Goal: Information Seeking & Learning: Find specific page/section

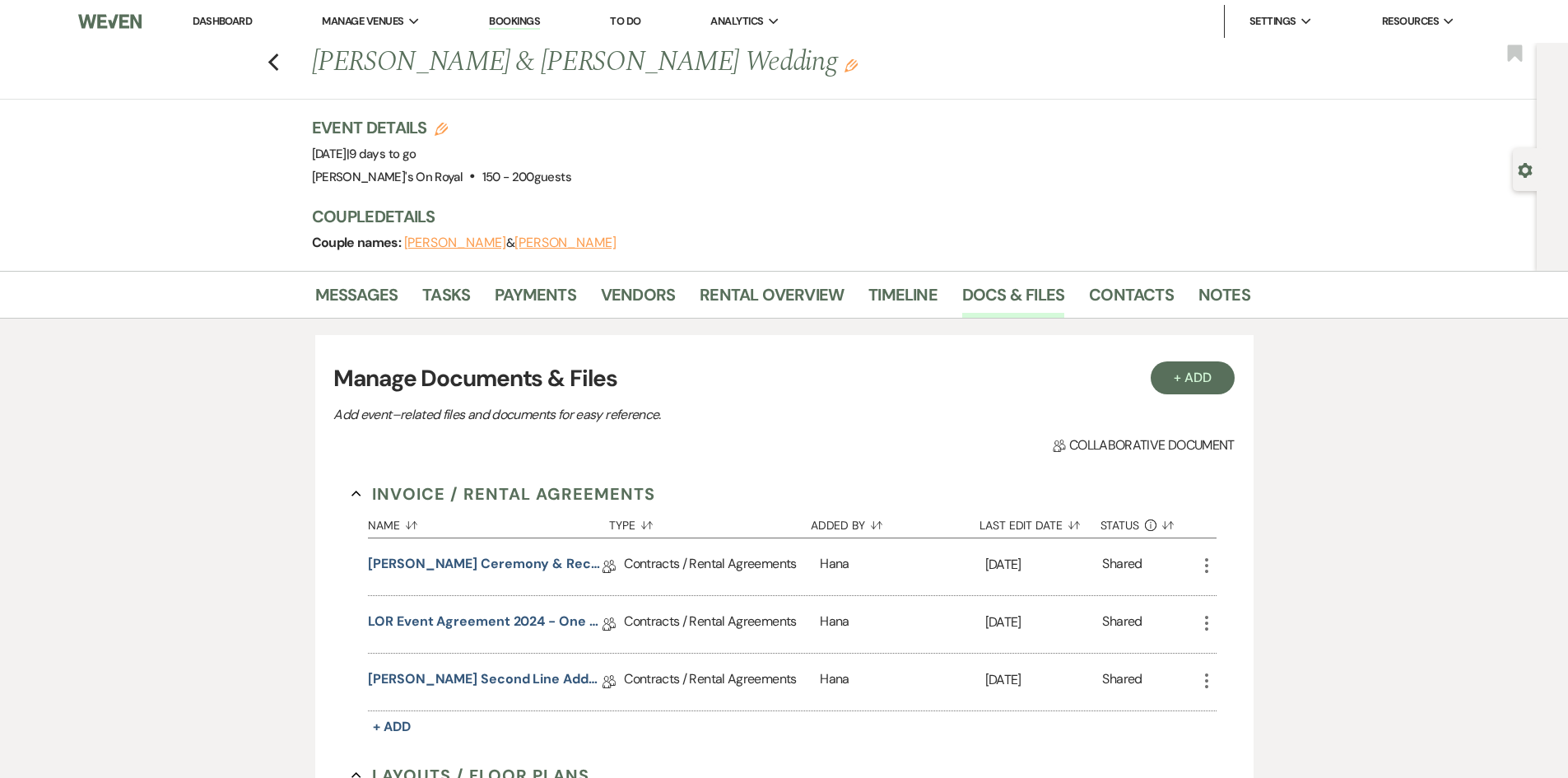
click at [270, 66] on div "Previous [PERSON_NAME] & [PERSON_NAME] Wedding Edit Bookmark" at bounding box center [764, 71] width 1545 height 57
click at [280, 64] on icon "Previous" at bounding box center [274, 62] width 13 height 20
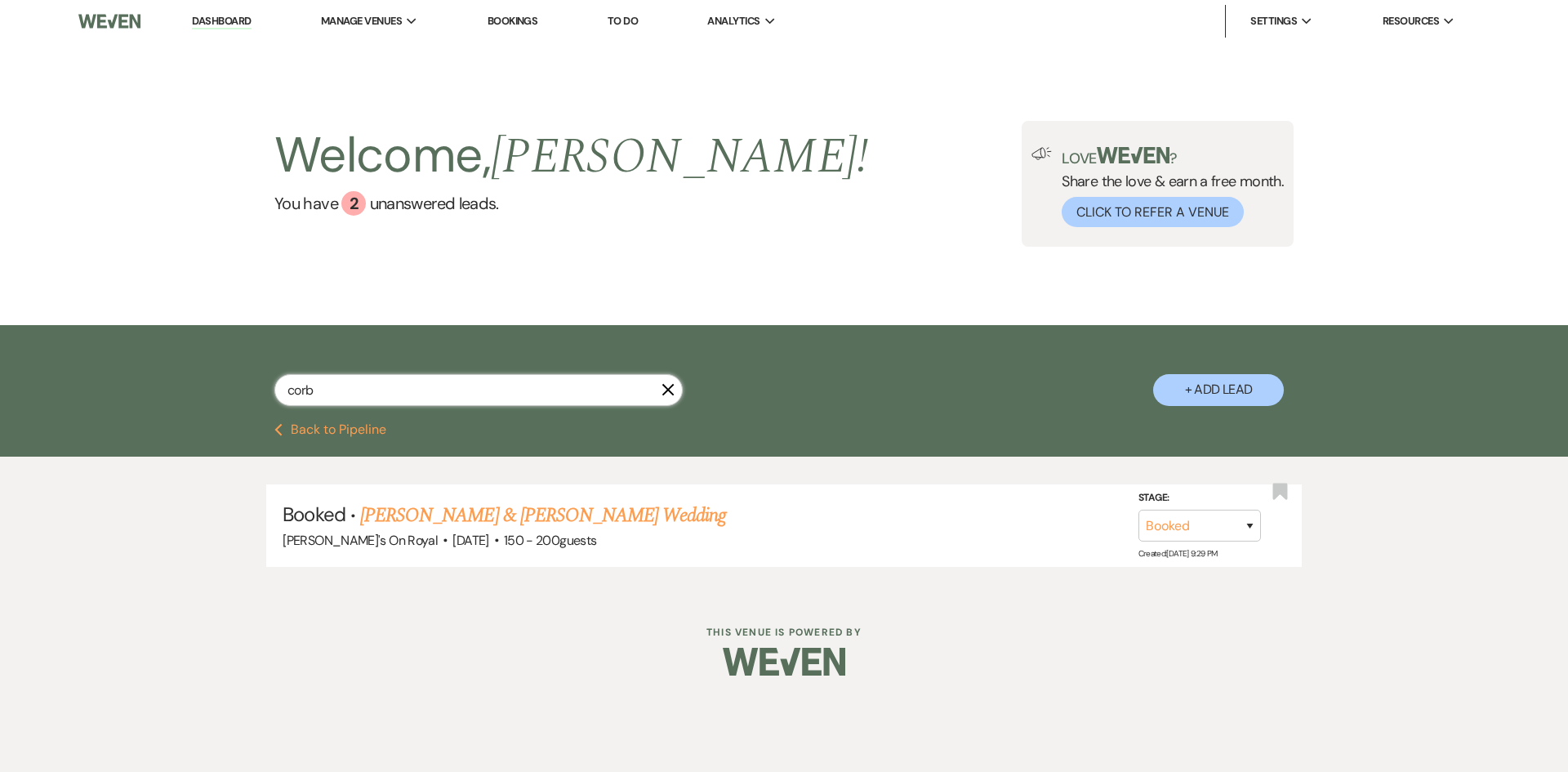
drag, startPoint x: 358, startPoint y: 397, endPoint x: 256, endPoint y: 393, distance: 102.1
click at [256, 393] on div "corb X + Add Lead" at bounding box center [784, 376] width 1176 height 86
type input "guto"
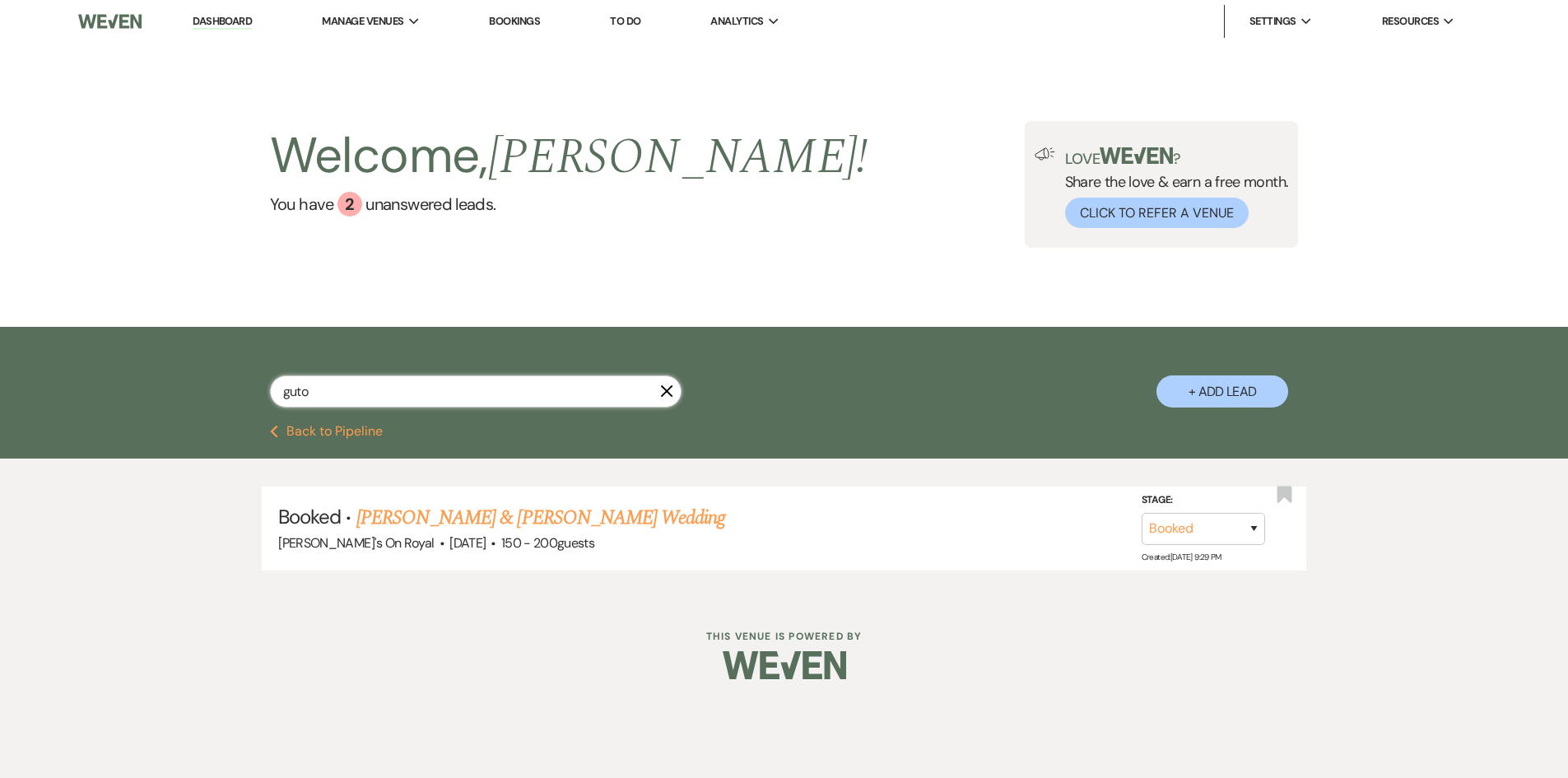
select select "8"
select select "11"
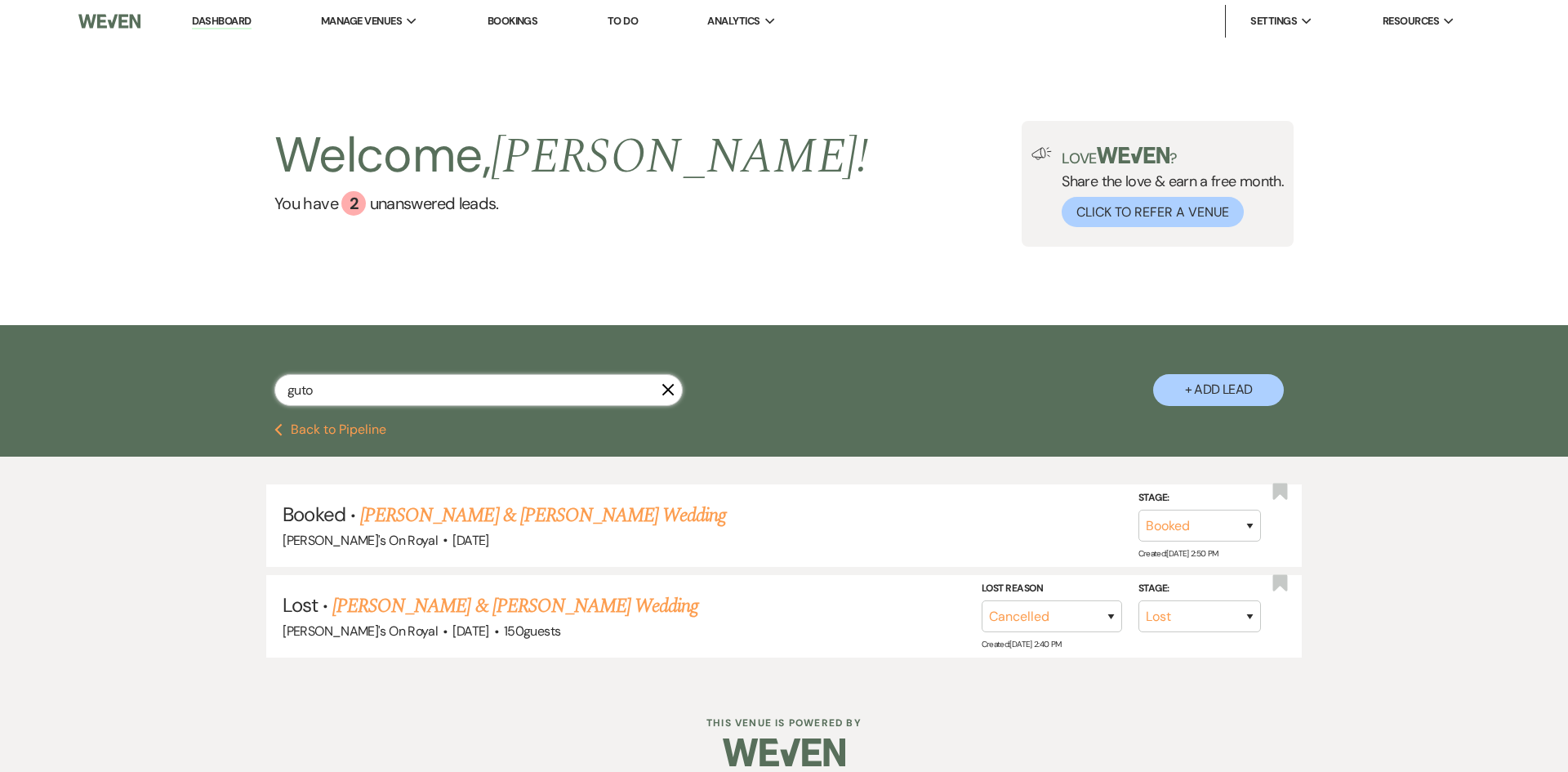
select select "8"
select select "11"
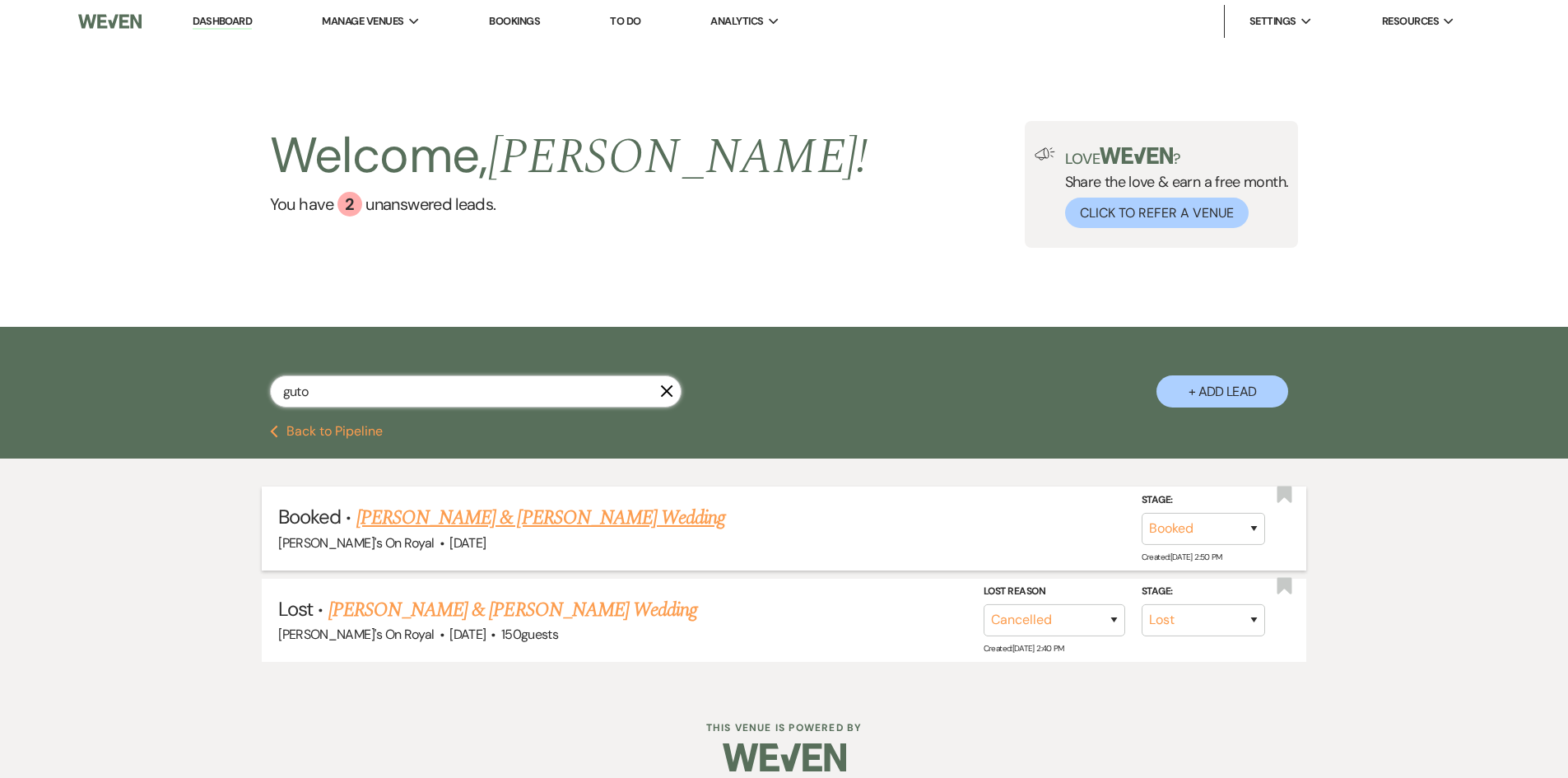
type input "guto"
click at [462, 517] on link "[PERSON_NAME] & [PERSON_NAME] Wedding" at bounding box center [541, 517] width 369 height 30
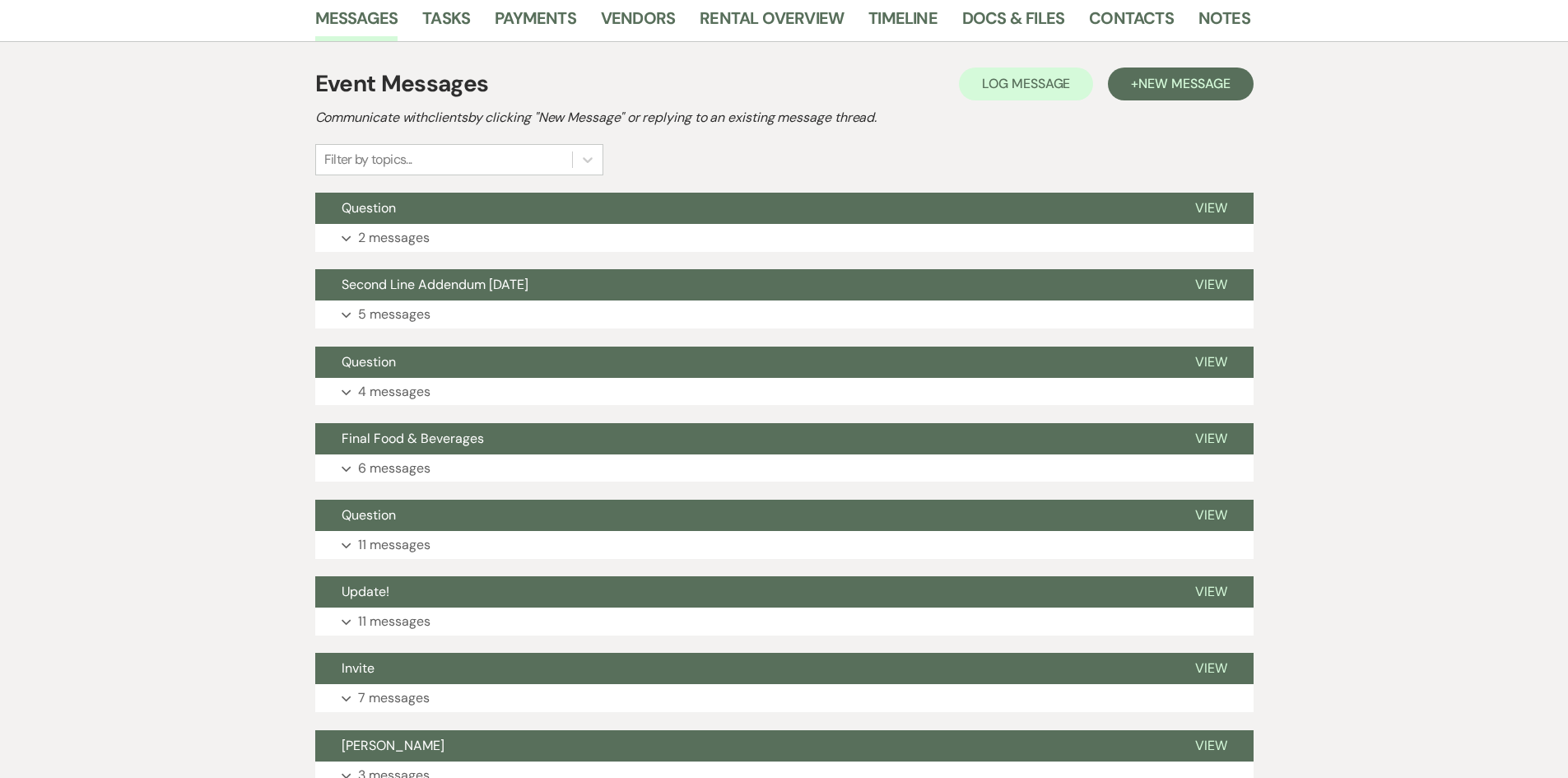
scroll to position [329, 0]
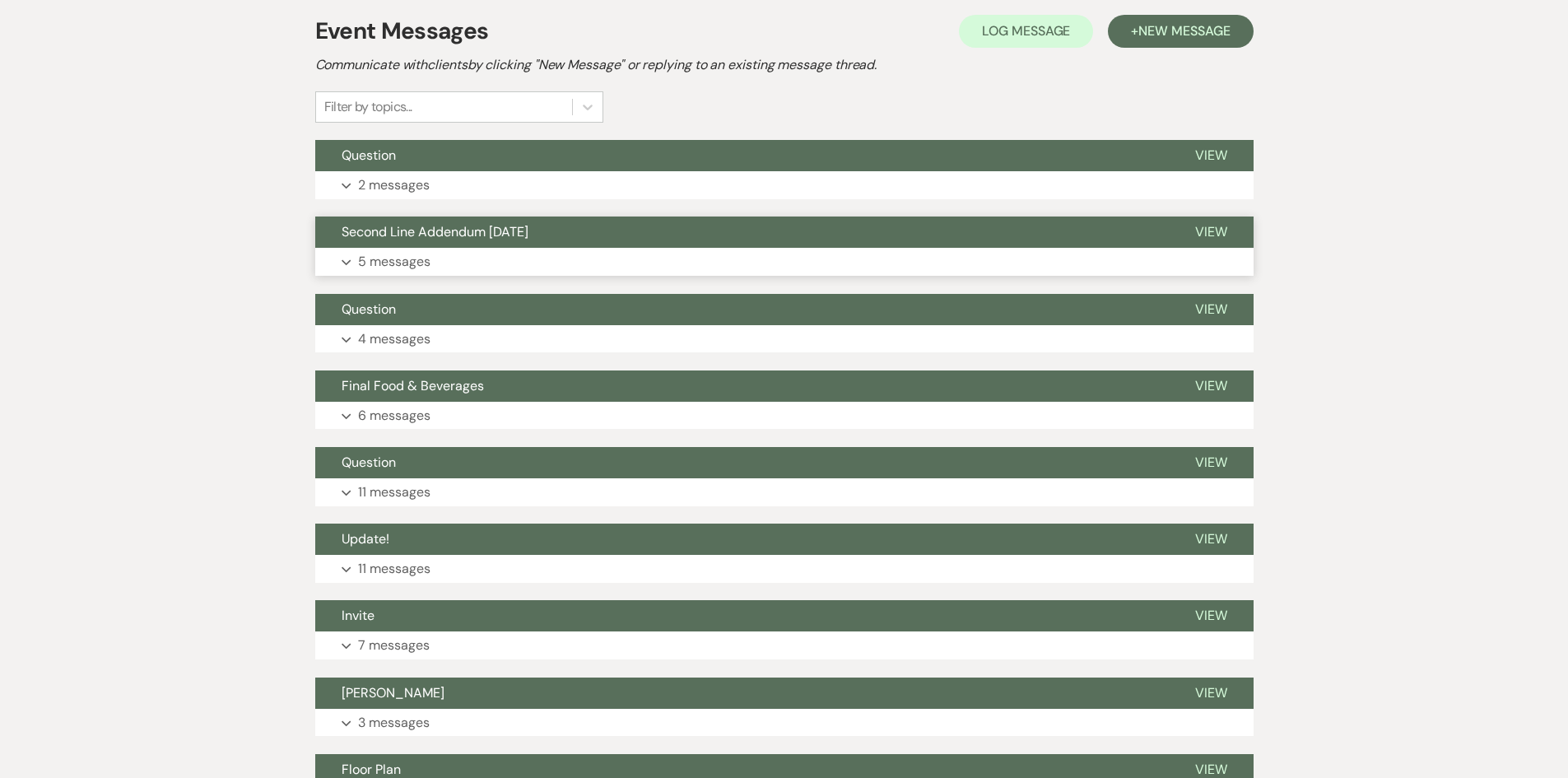
click at [481, 264] on button "Expand 5 messages" at bounding box center [785, 261] width 939 height 28
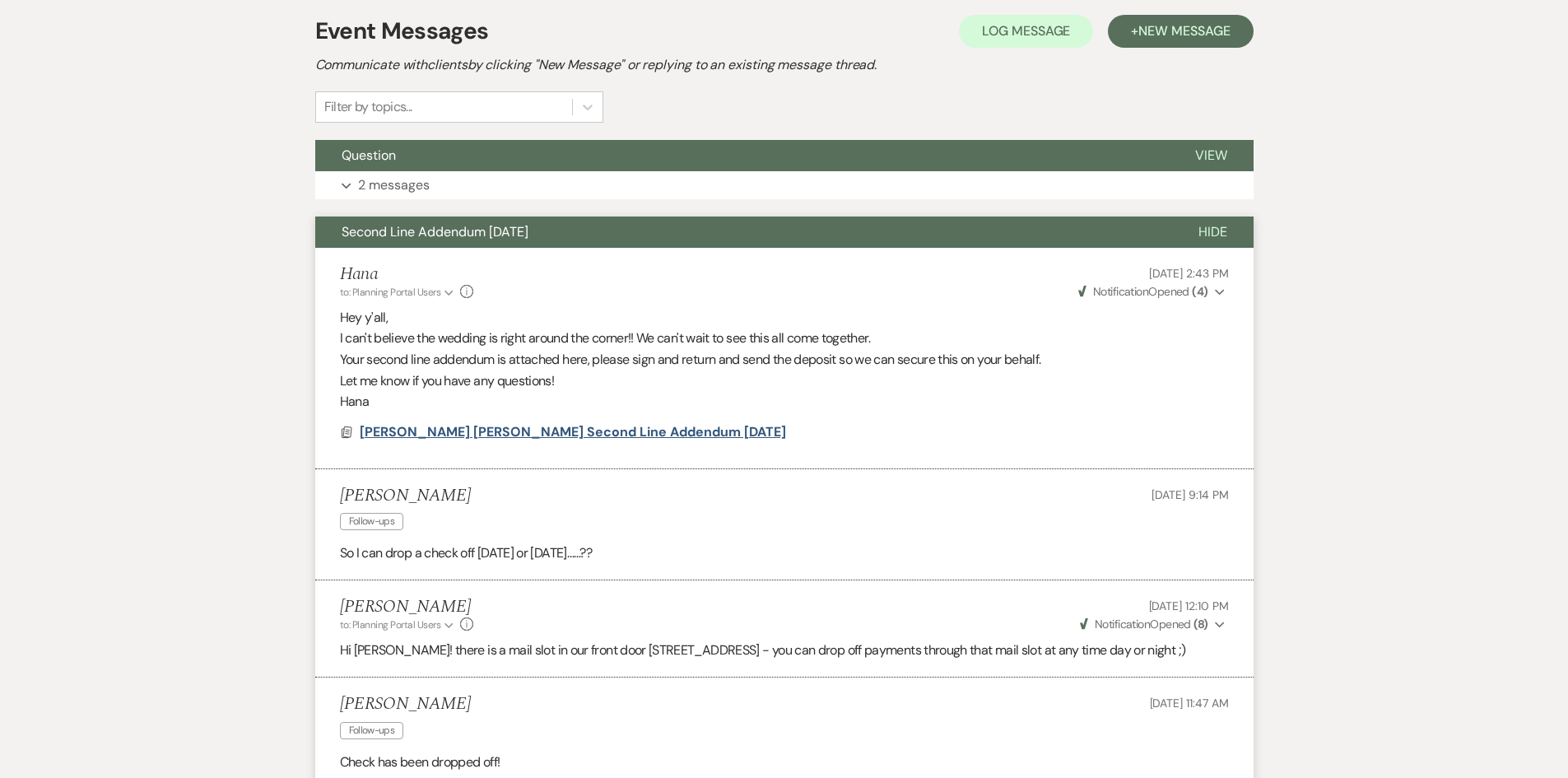
click at [514, 429] on span "[PERSON_NAME] [PERSON_NAME] Second Line Addendum [DATE]" at bounding box center [572, 432] width 426 height 17
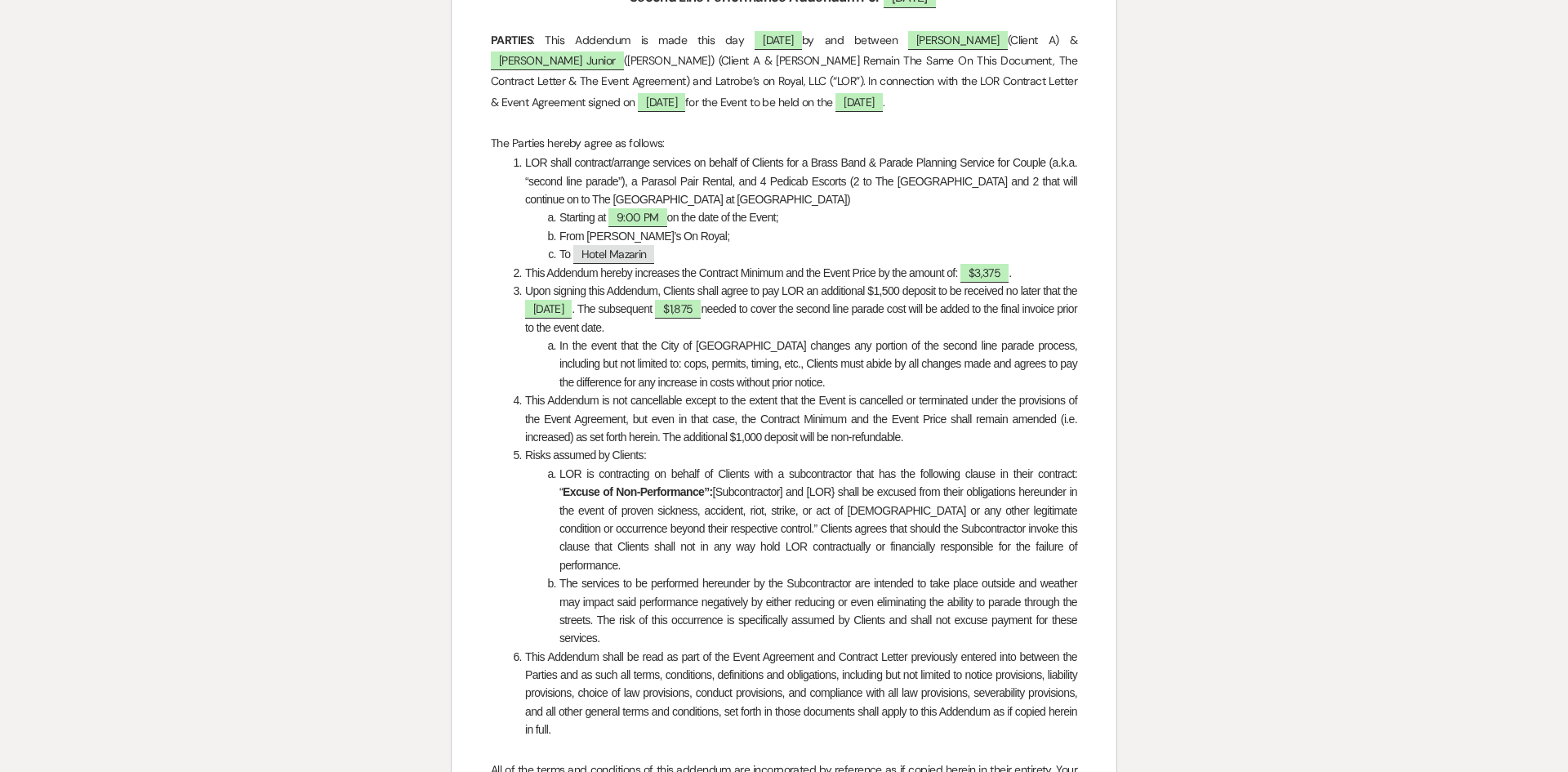
scroll to position [167, 0]
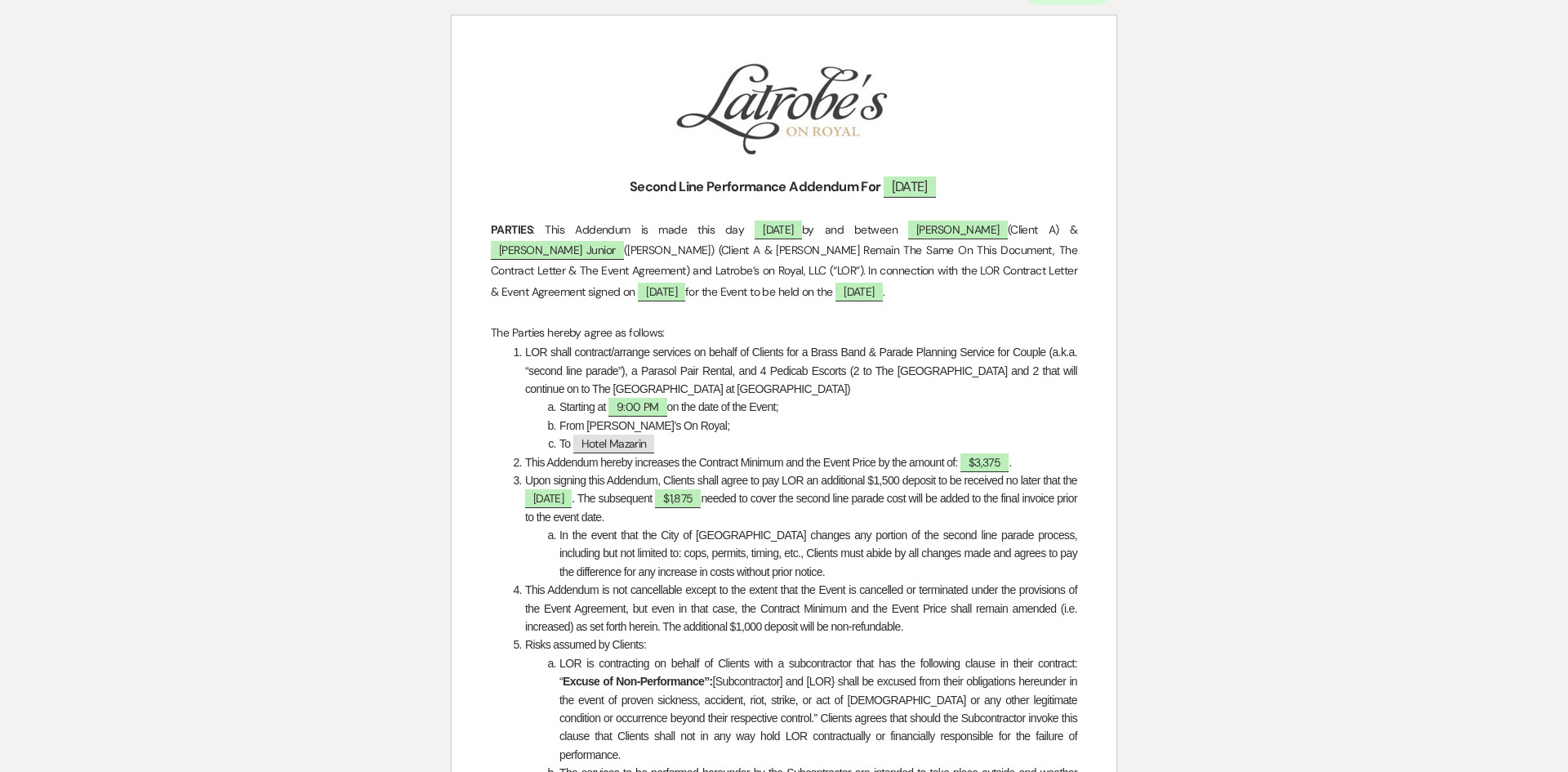
select select "8"
select select "11"
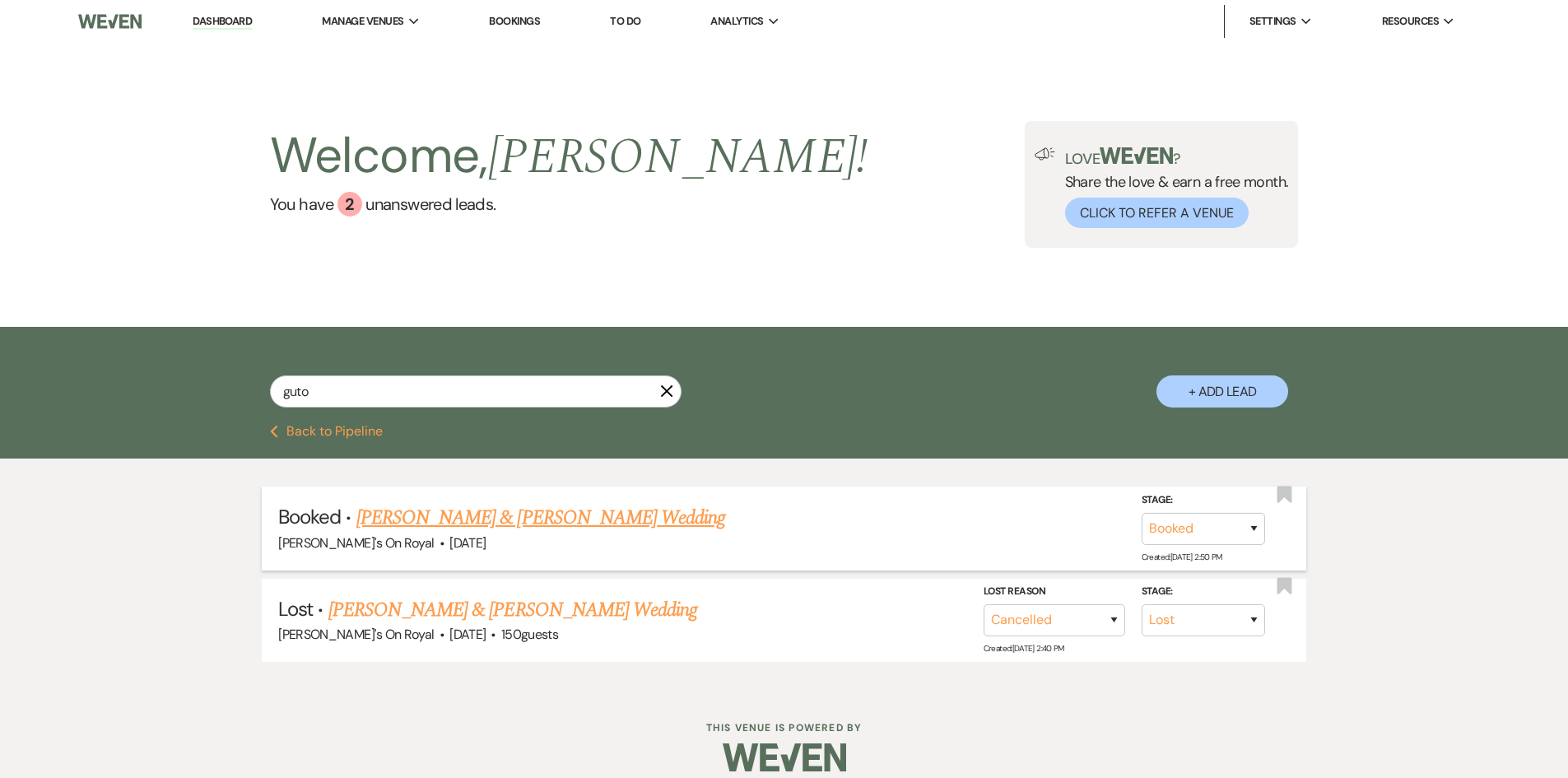
click at [609, 509] on link "[PERSON_NAME] & [PERSON_NAME] Wedding" at bounding box center [541, 517] width 369 height 30
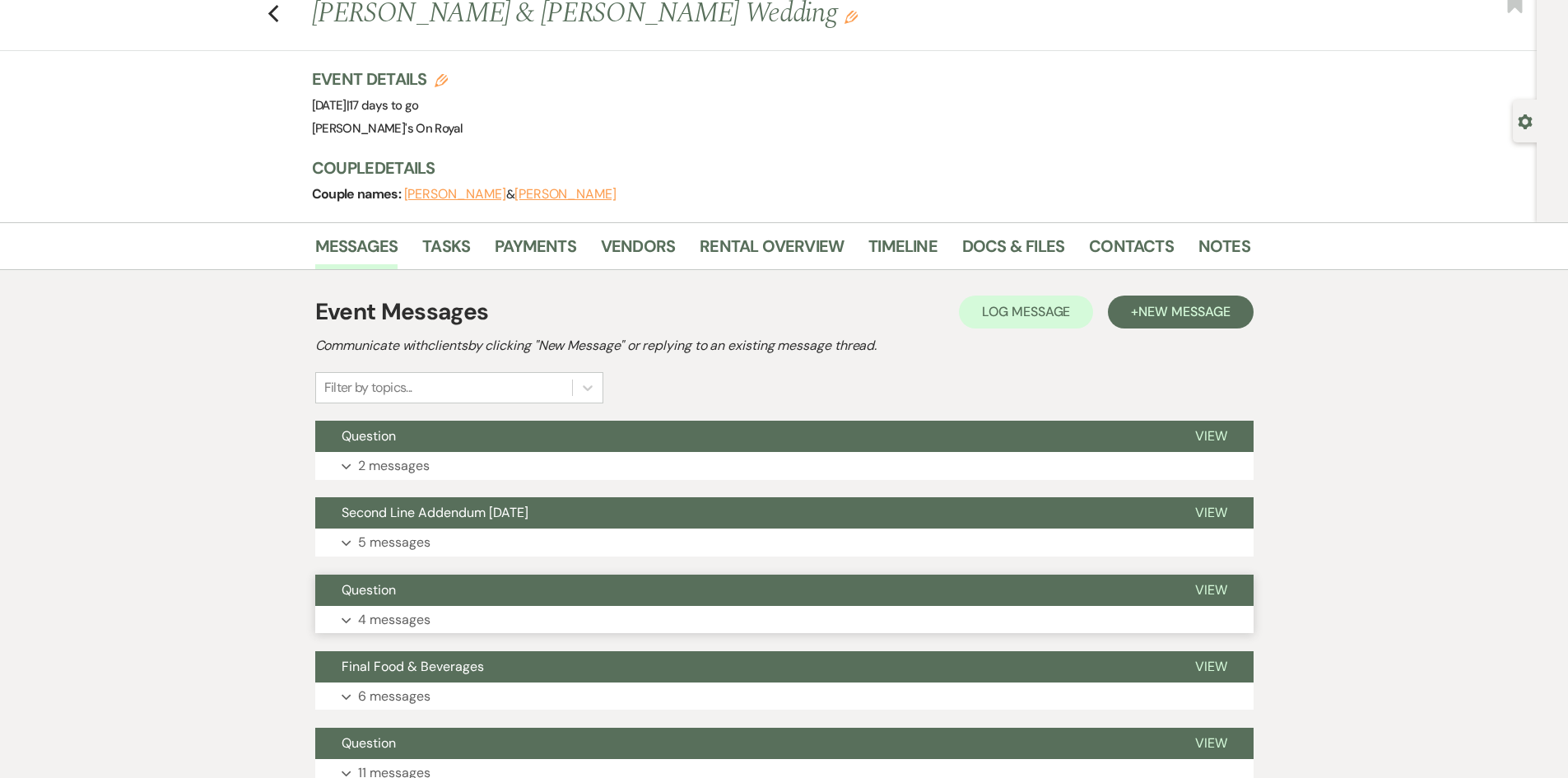
scroll to position [165, 0]
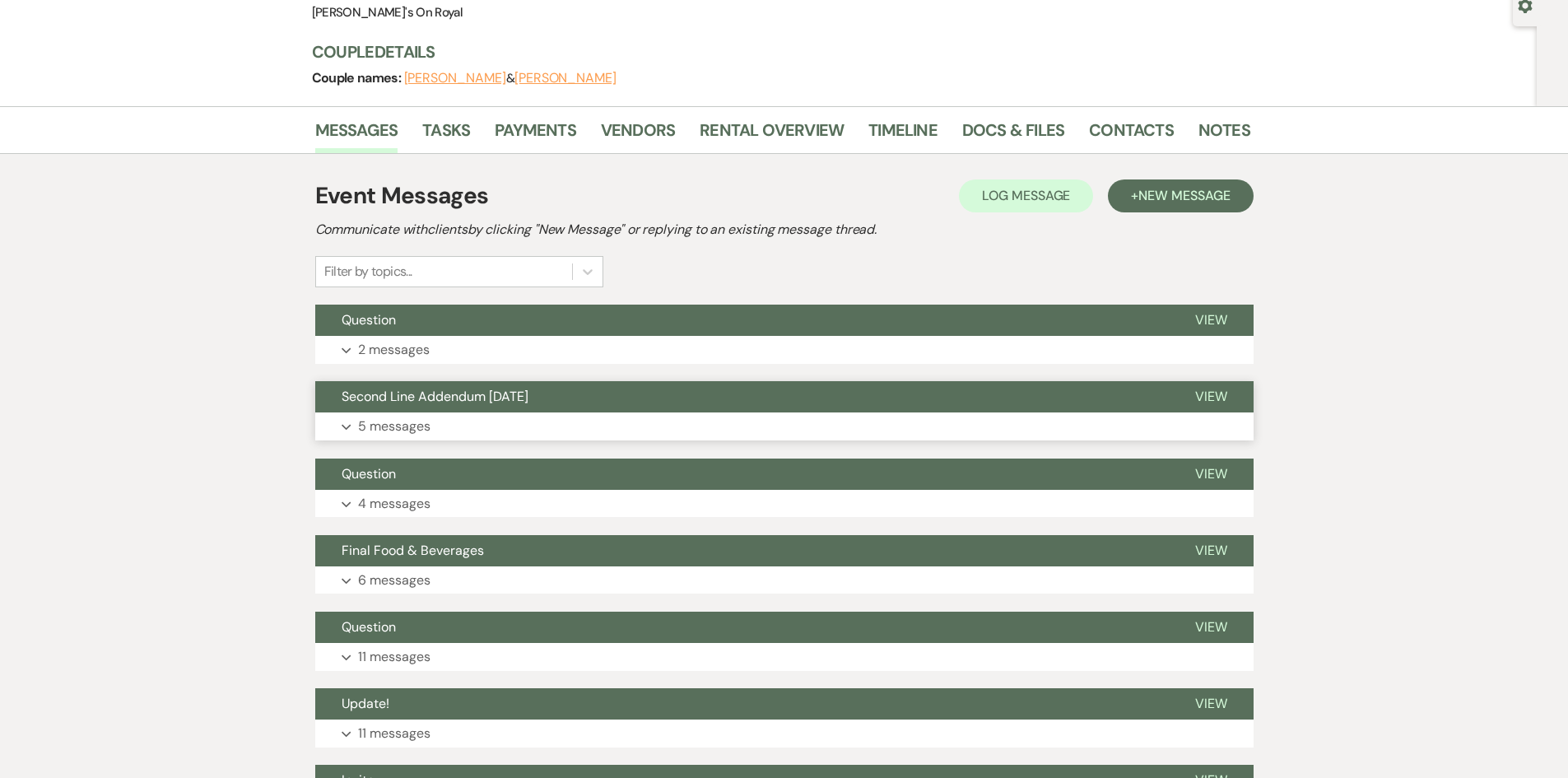
click at [561, 436] on button "Expand 5 messages" at bounding box center [785, 426] width 939 height 28
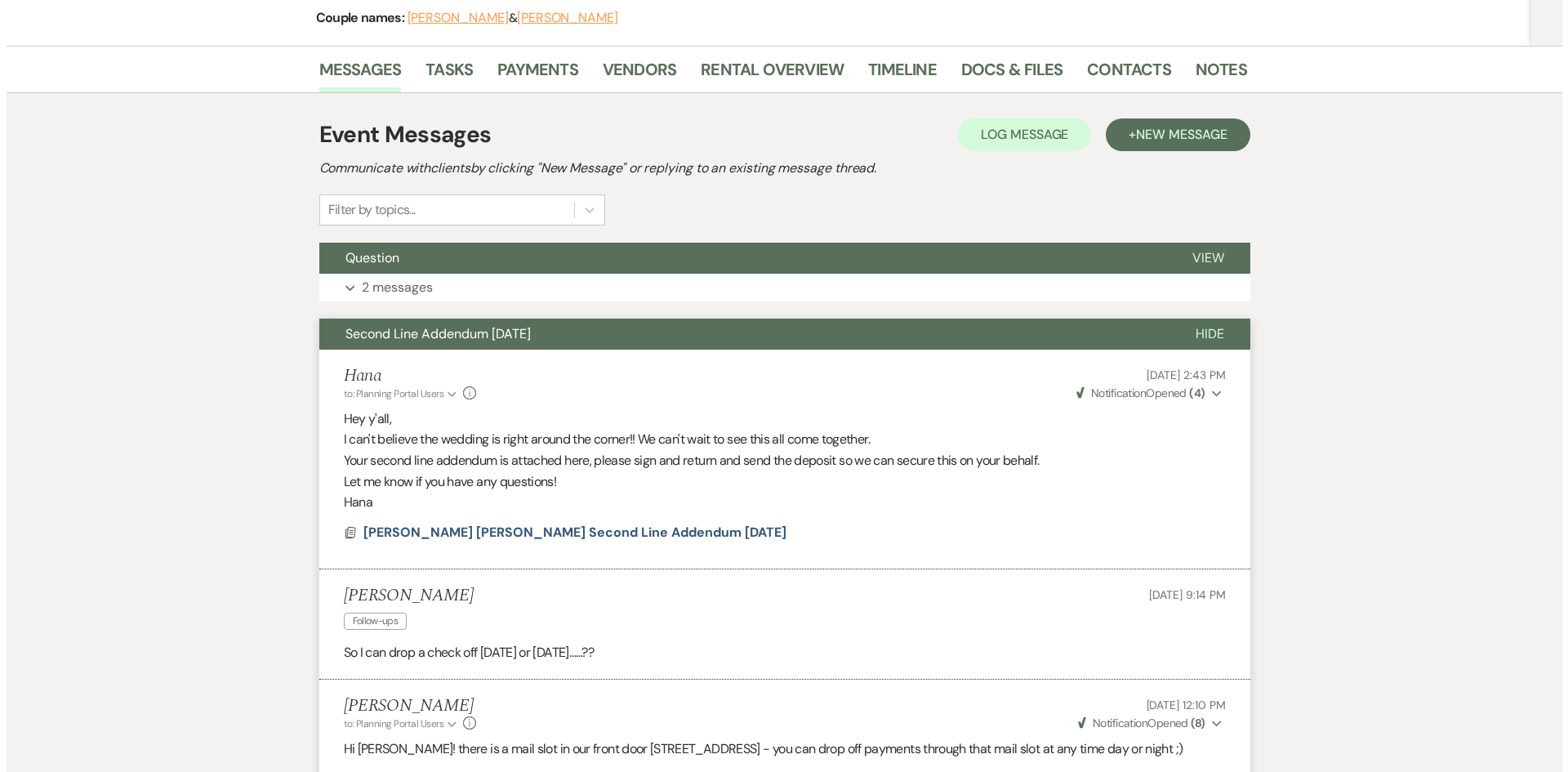
scroll to position [408, 0]
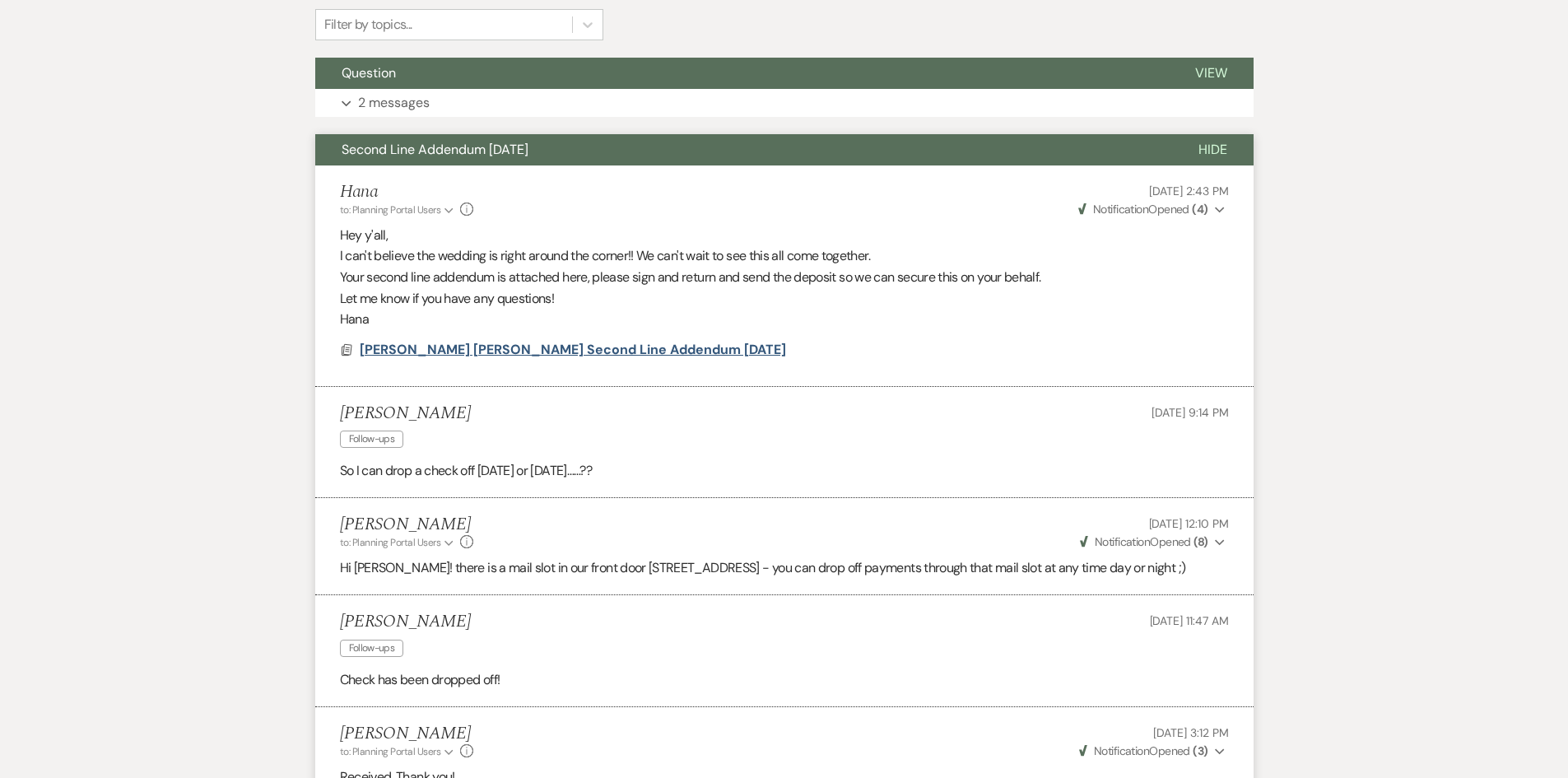
click at [552, 340] on span "[PERSON_NAME] [PERSON_NAME] Second Line Addendum [DATE]" at bounding box center [572, 349] width 426 height 20
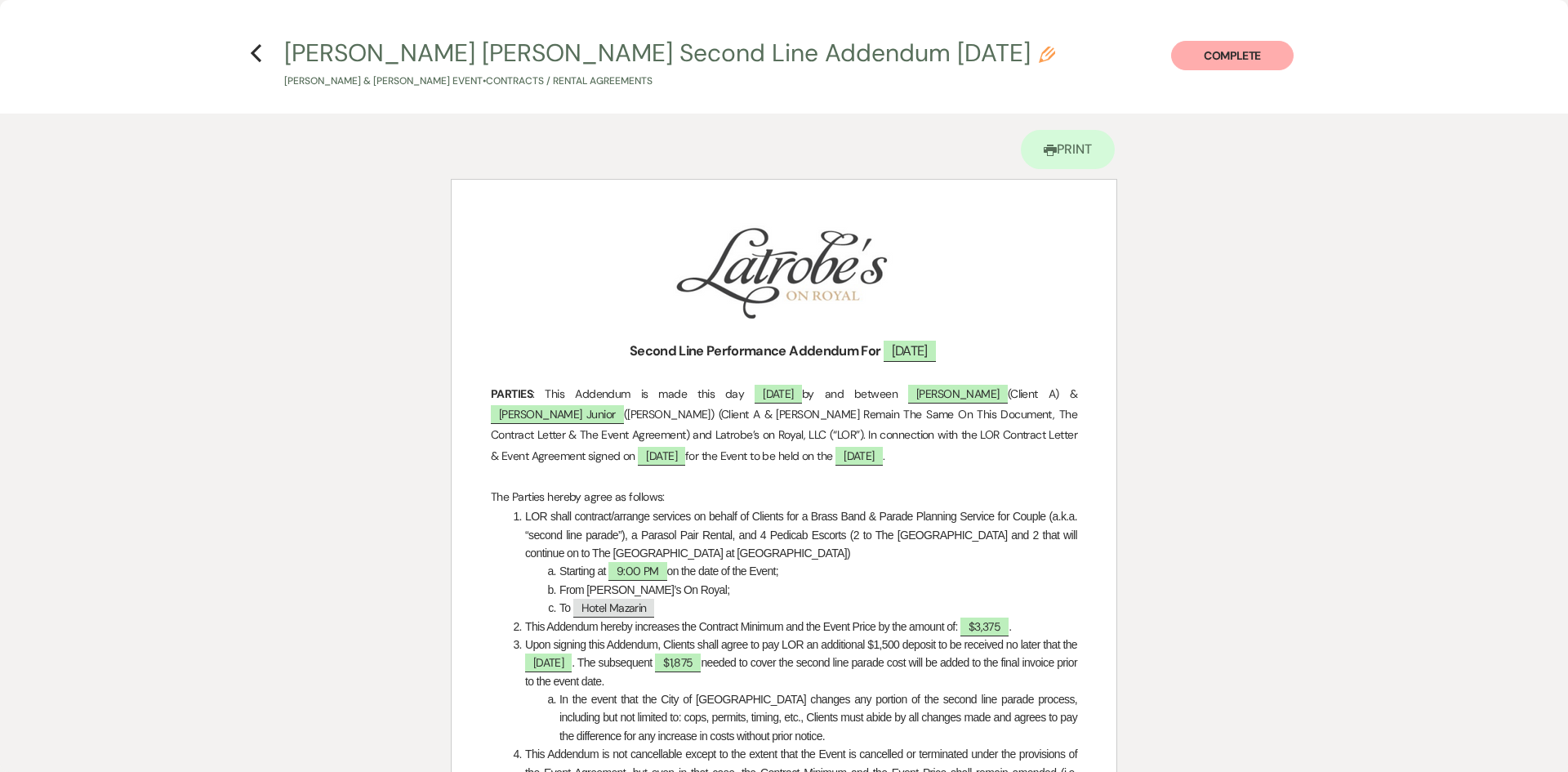
scroll to position [0, 0]
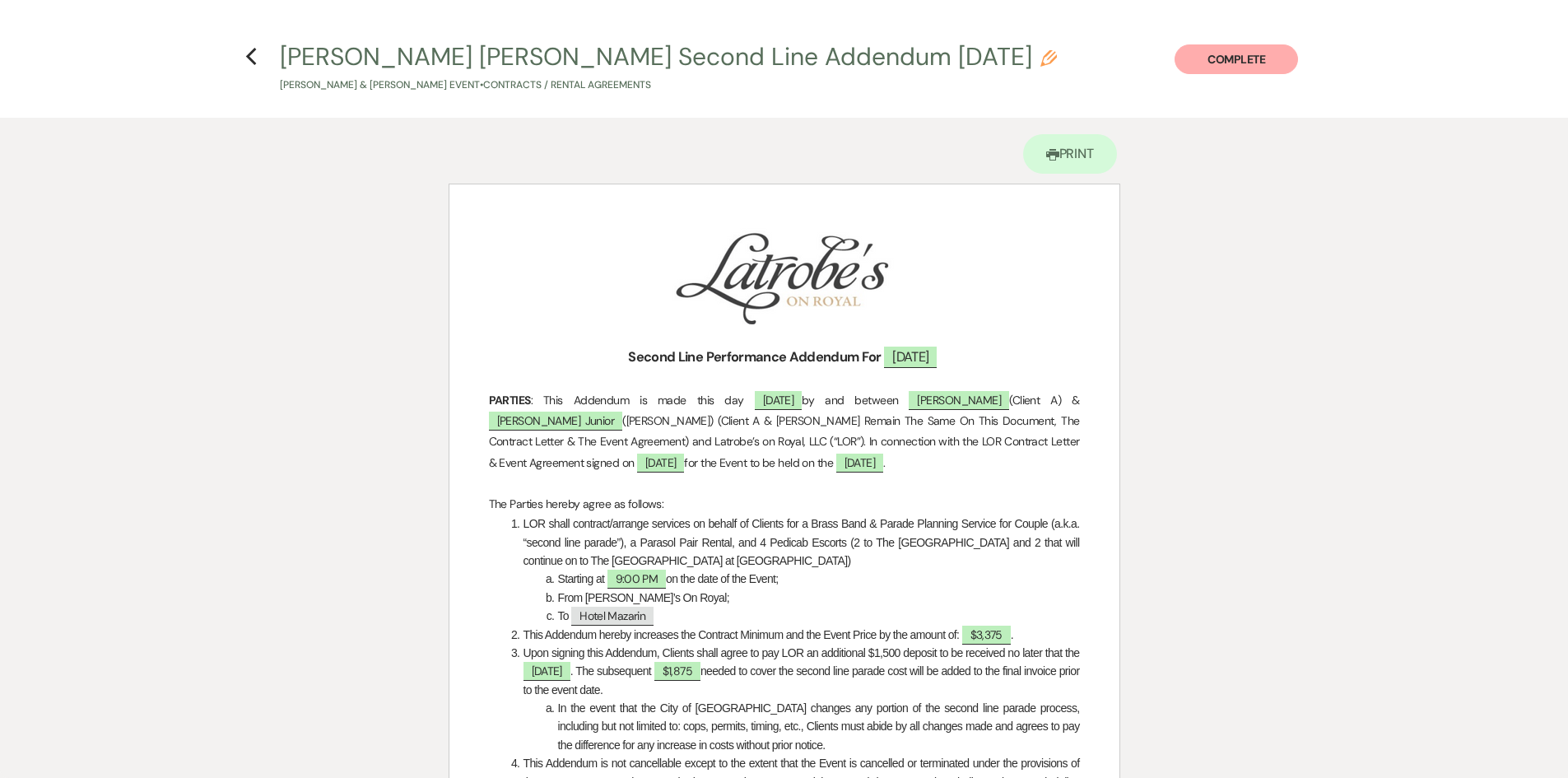
select select "8"
select select "11"
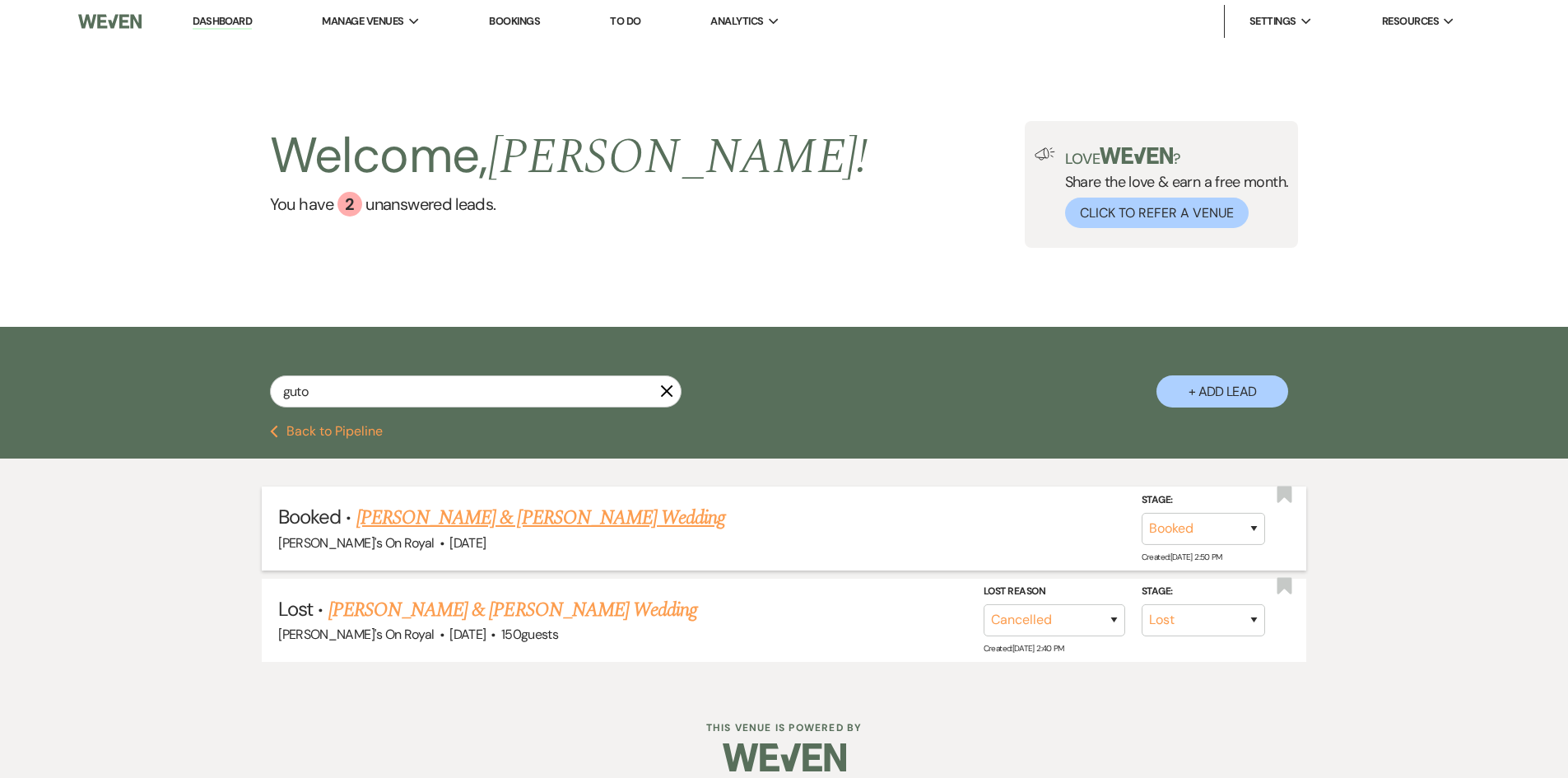
click at [554, 519] on link "[PERSON_NAME] & [PERSON_NAME] Wedding" at bounding box center [541, 517] width 369 height 30
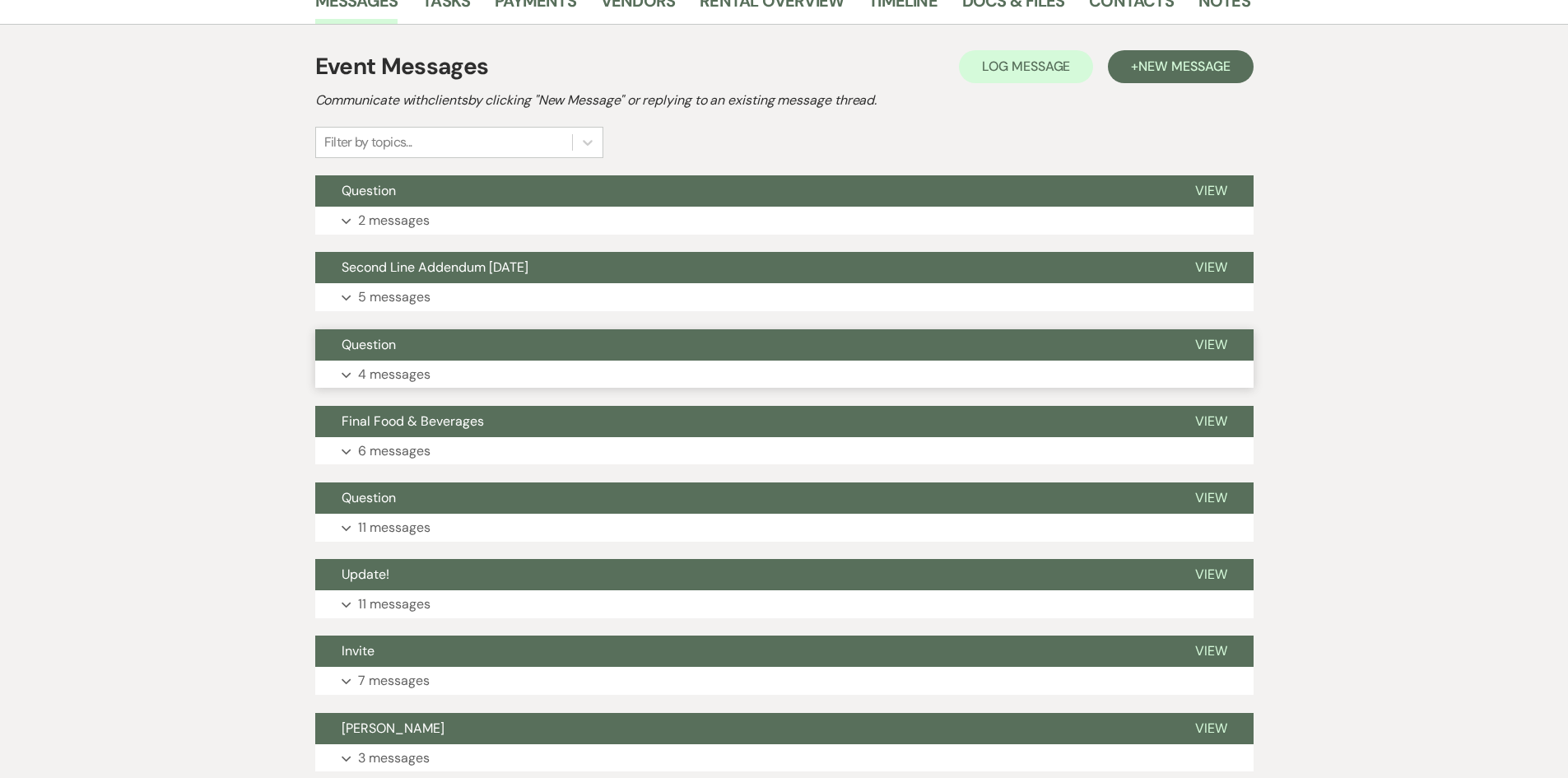
scroll to position [329, 0]
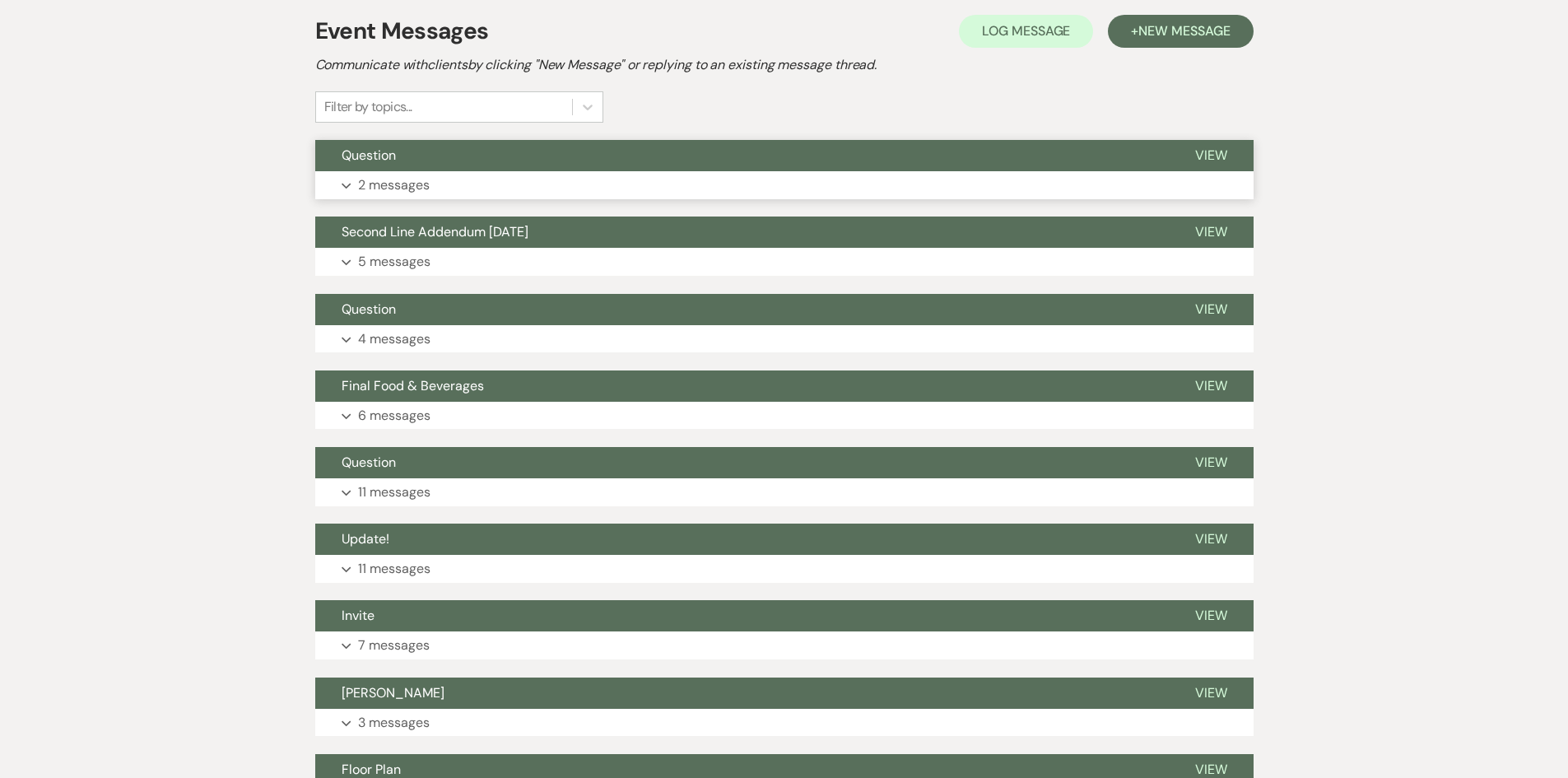
click at [630, 179] on button "Expand 2 messages" at bounding box center [785, 185] width 939 height 28
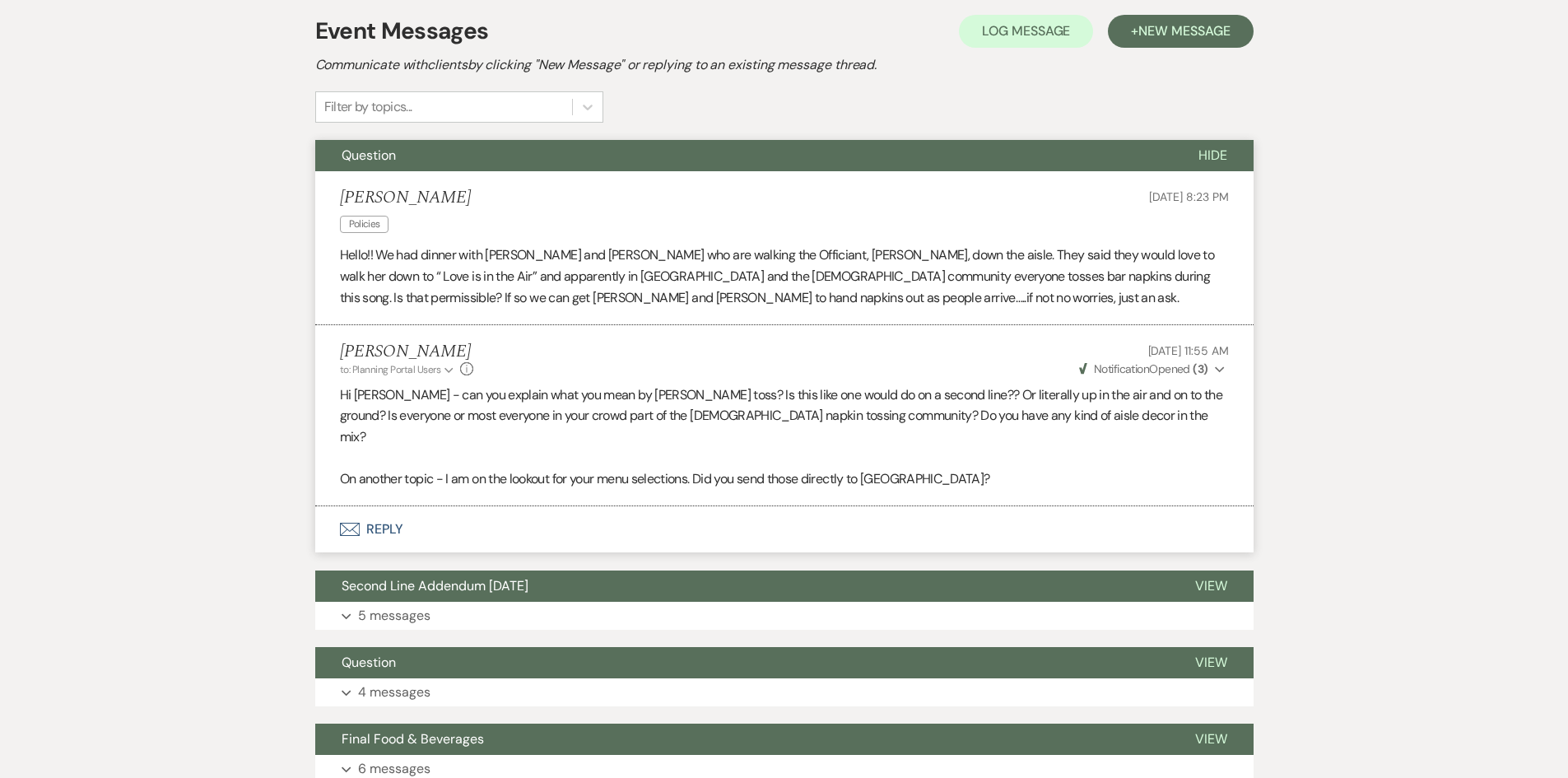
scroll to position [576, 0]
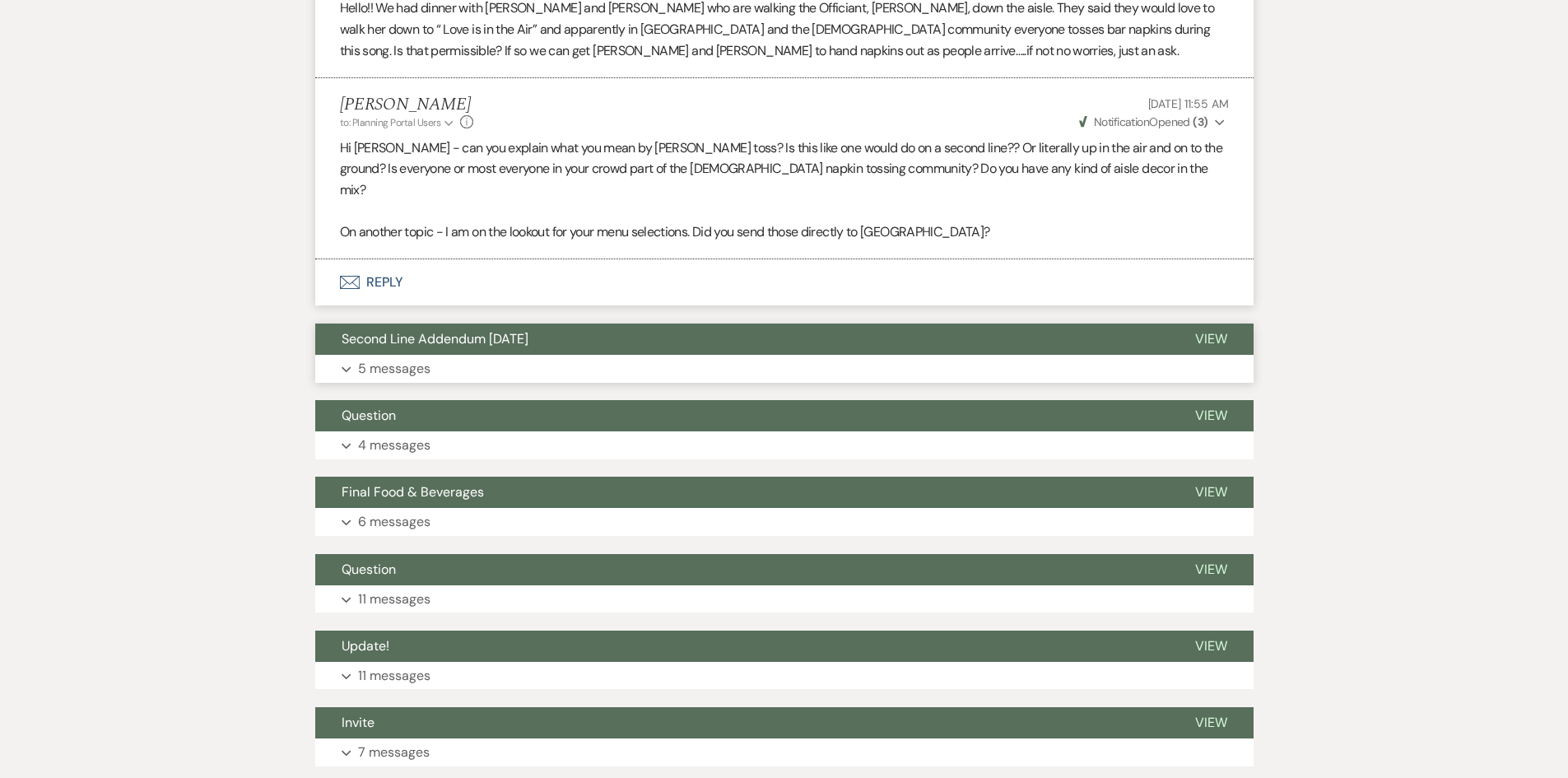
click at [701, 355] on button "Expand 5 messages" at bounding box center [785, 368] width 939 height 28
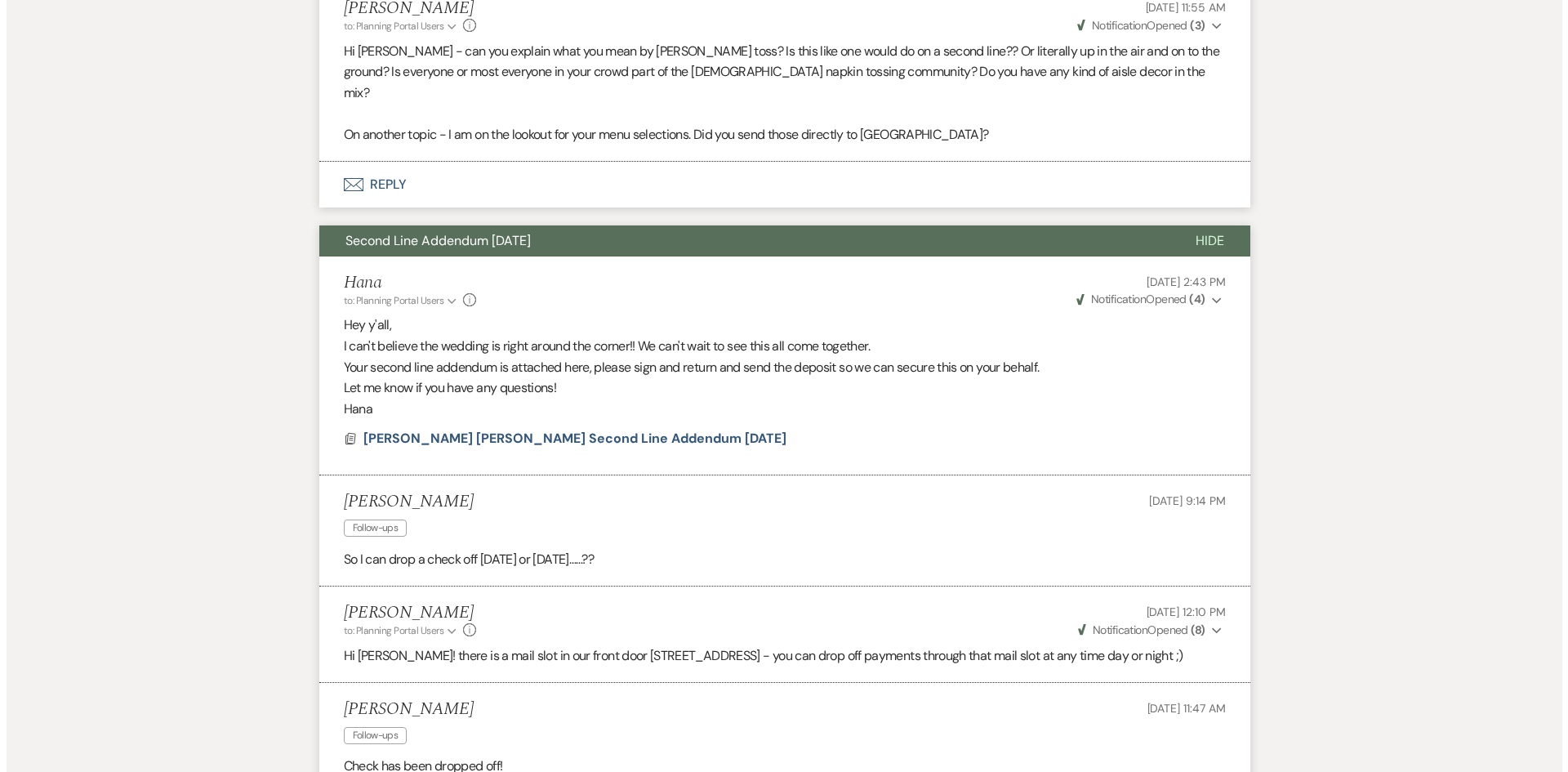
scroll to position [653, 0]
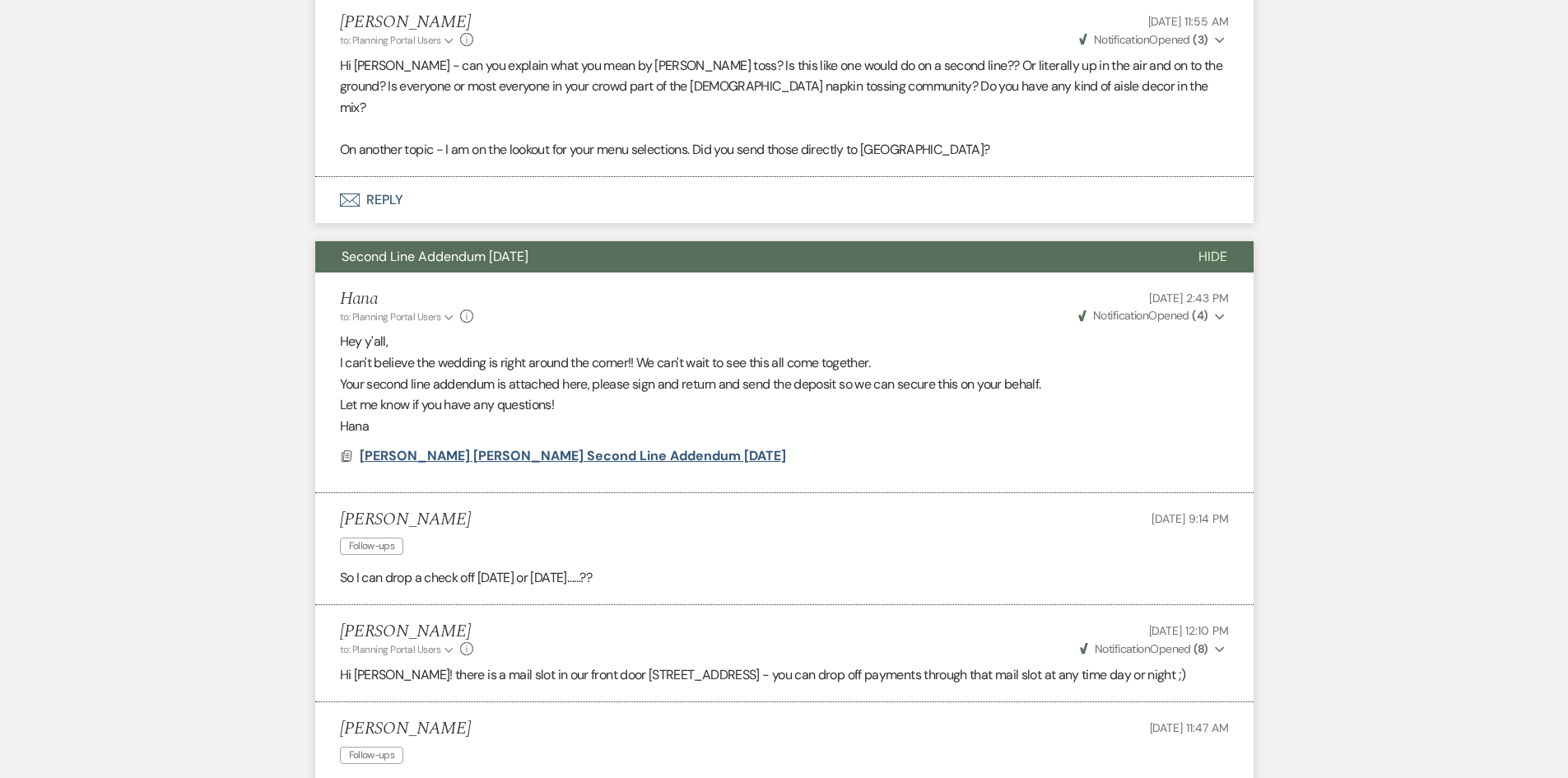
click at [578, 447] on span "[PERSON_NAME] [PERSON_NAME] Second Line Addendum [DATE]" at bounding box center [572, 456] width 426 height 17
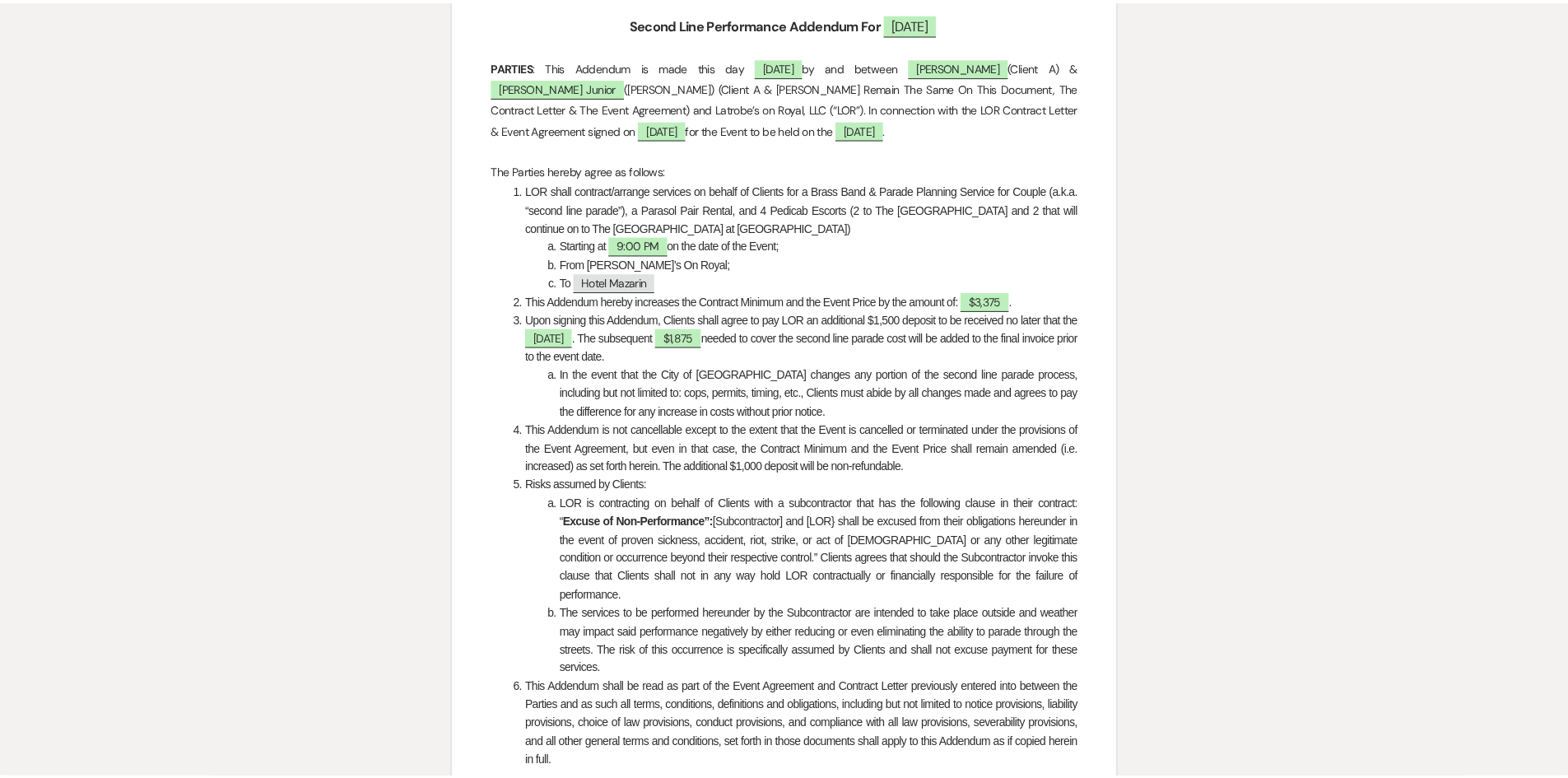
scroll to position [0, 0]
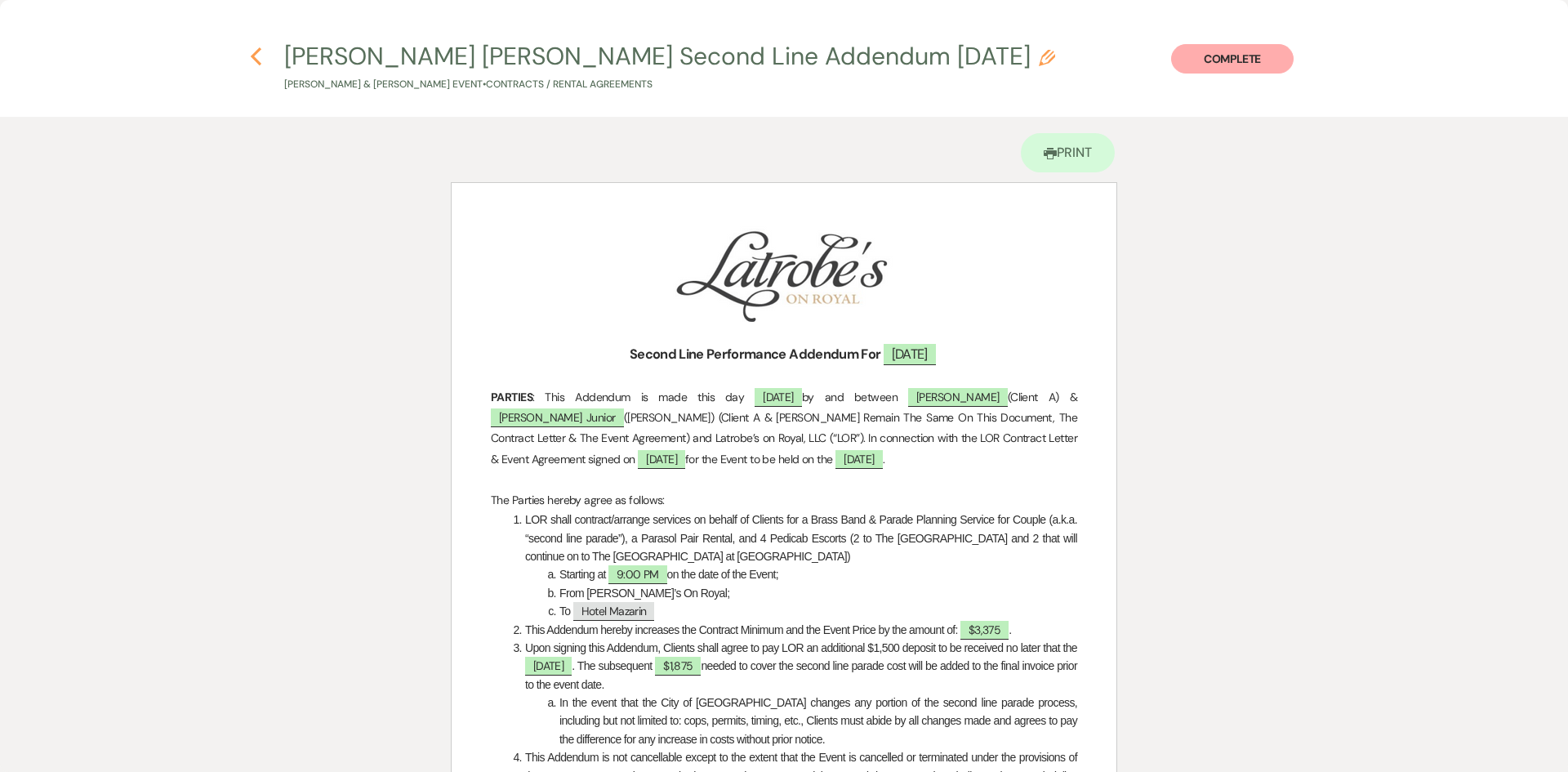
click at [257, 62] on use "button" at bounding box center [256, 56] width 11 height 18
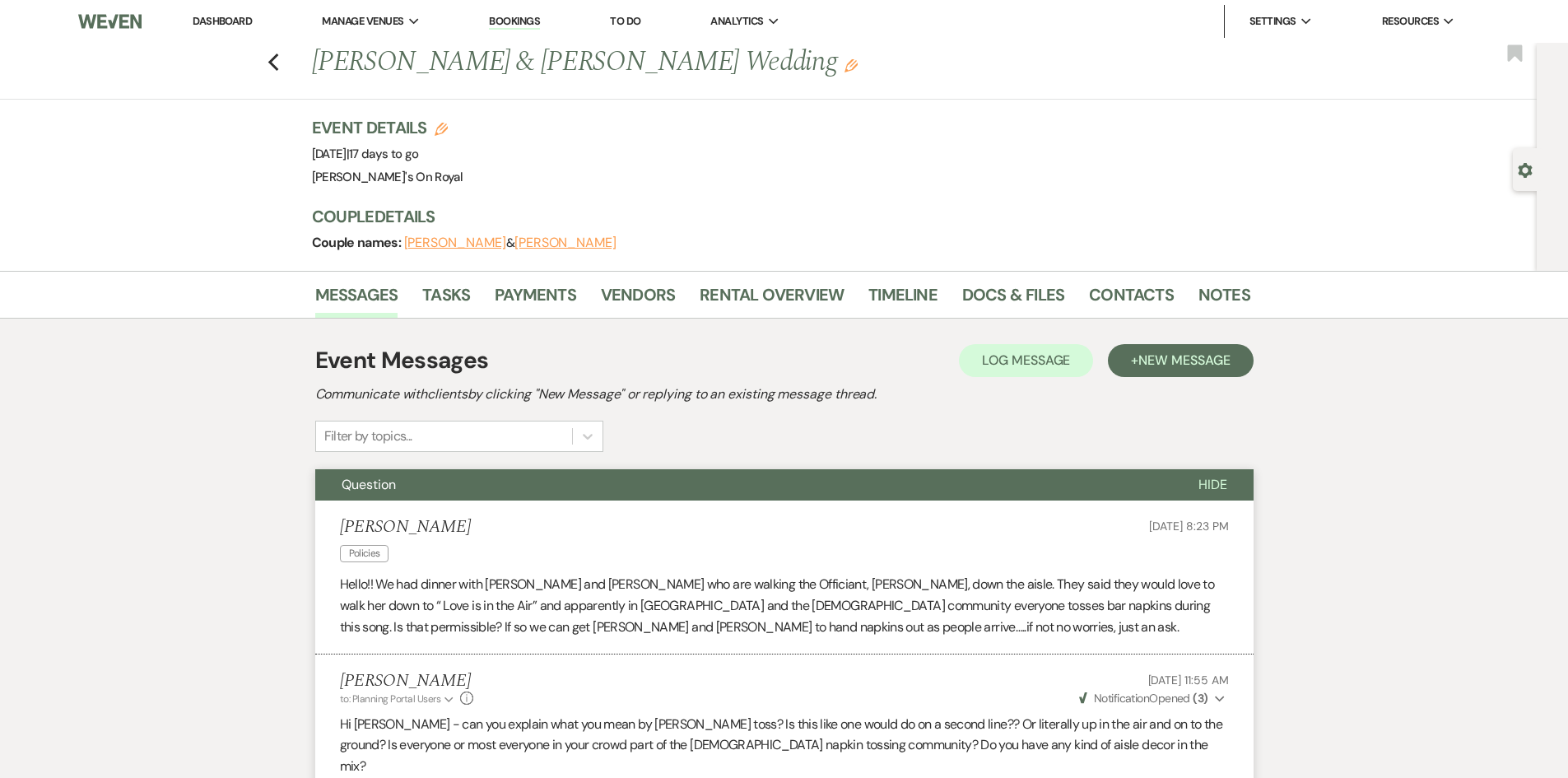
click at [284, 73] on div "Previous [PERSON_NAME] & [PERSON_NAME] Wedding Edit Bookmark" at bounding box center [764, 71] width 1545 height 57
click at [267, 60] on div "Previous [PERSON_NAME] & [PERSON_NAME] Wedding Edit Bookmark" at bounding box center [764, 71] width 1545 height 57
click at [273, 60] on icon "Previous" at bounding box center [274, 62] width 13 height 20
select select "8"
select select "11"
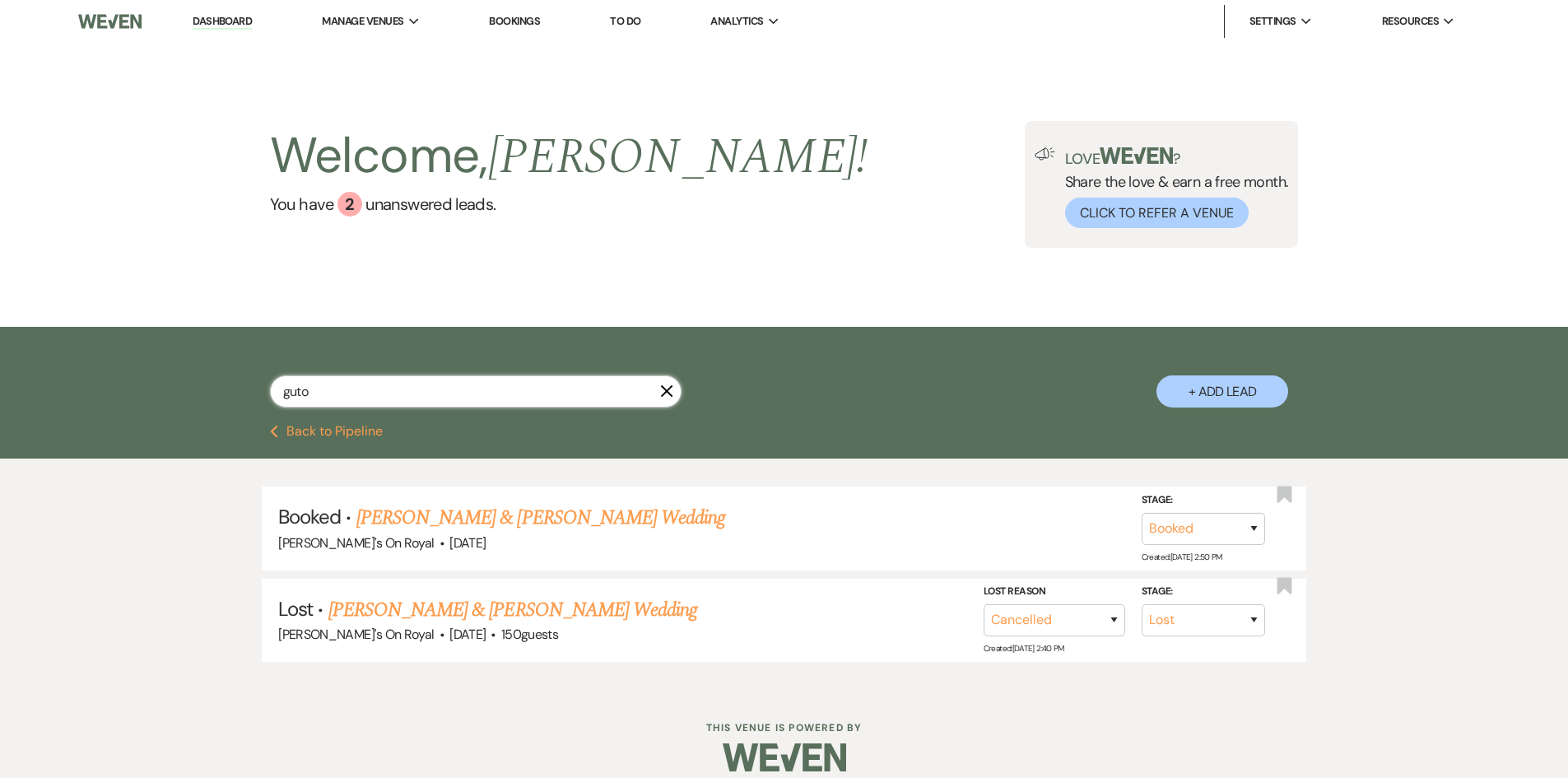
drag, startPoint x: 376, startPoint y: 389, endPoint x: 281, endPoint y: 390, distance: 95.0
click at [281, 390] on input "guto" at bounding box center [476, 391] width 412 height 32
type input "[PERSON_NAME]"
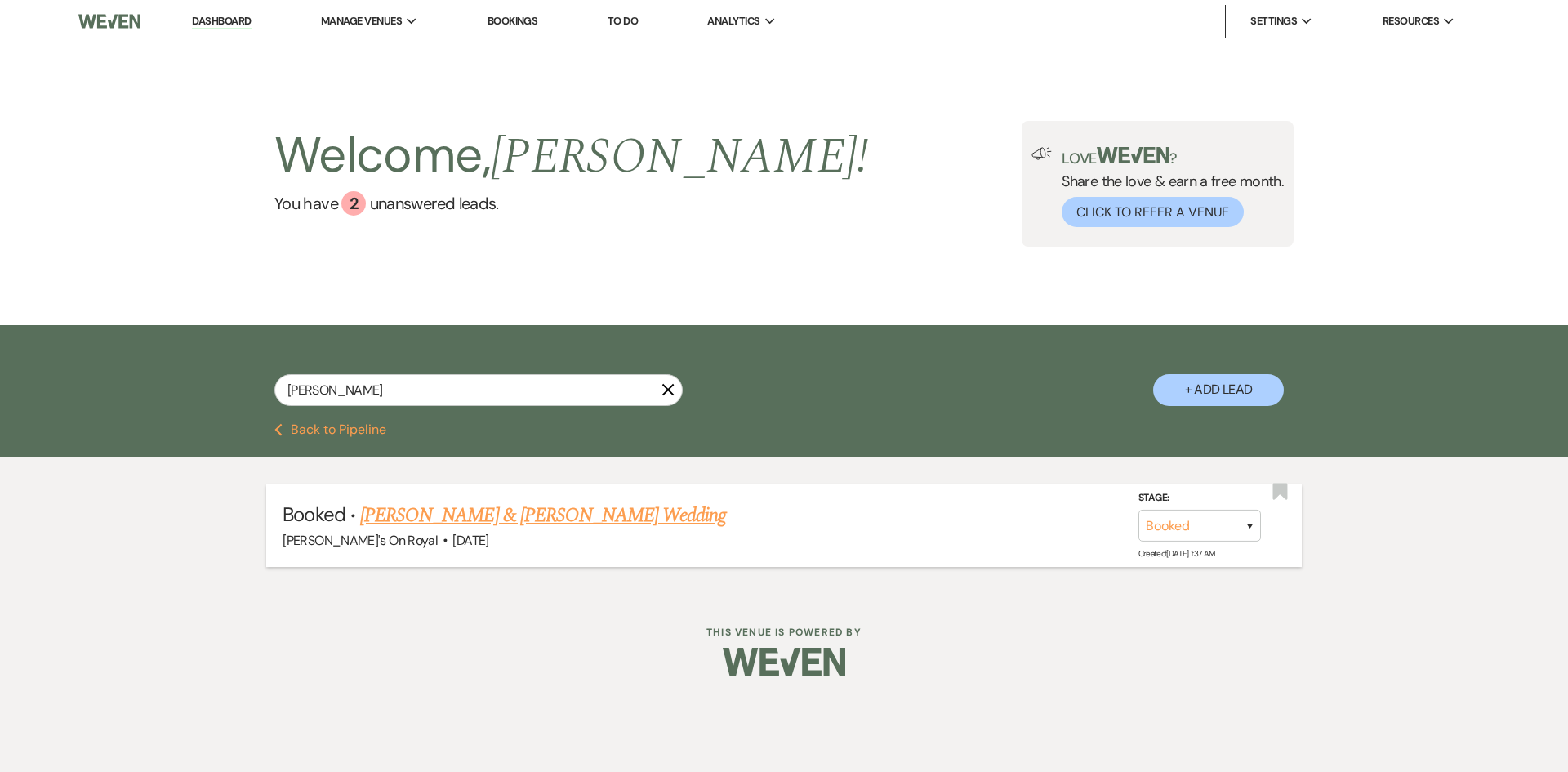
click at [502, 521] on link "[PERSON_NAME] & [PERSON_NAME] Wedding" at bounding box center [543, 515] width 366 height 30
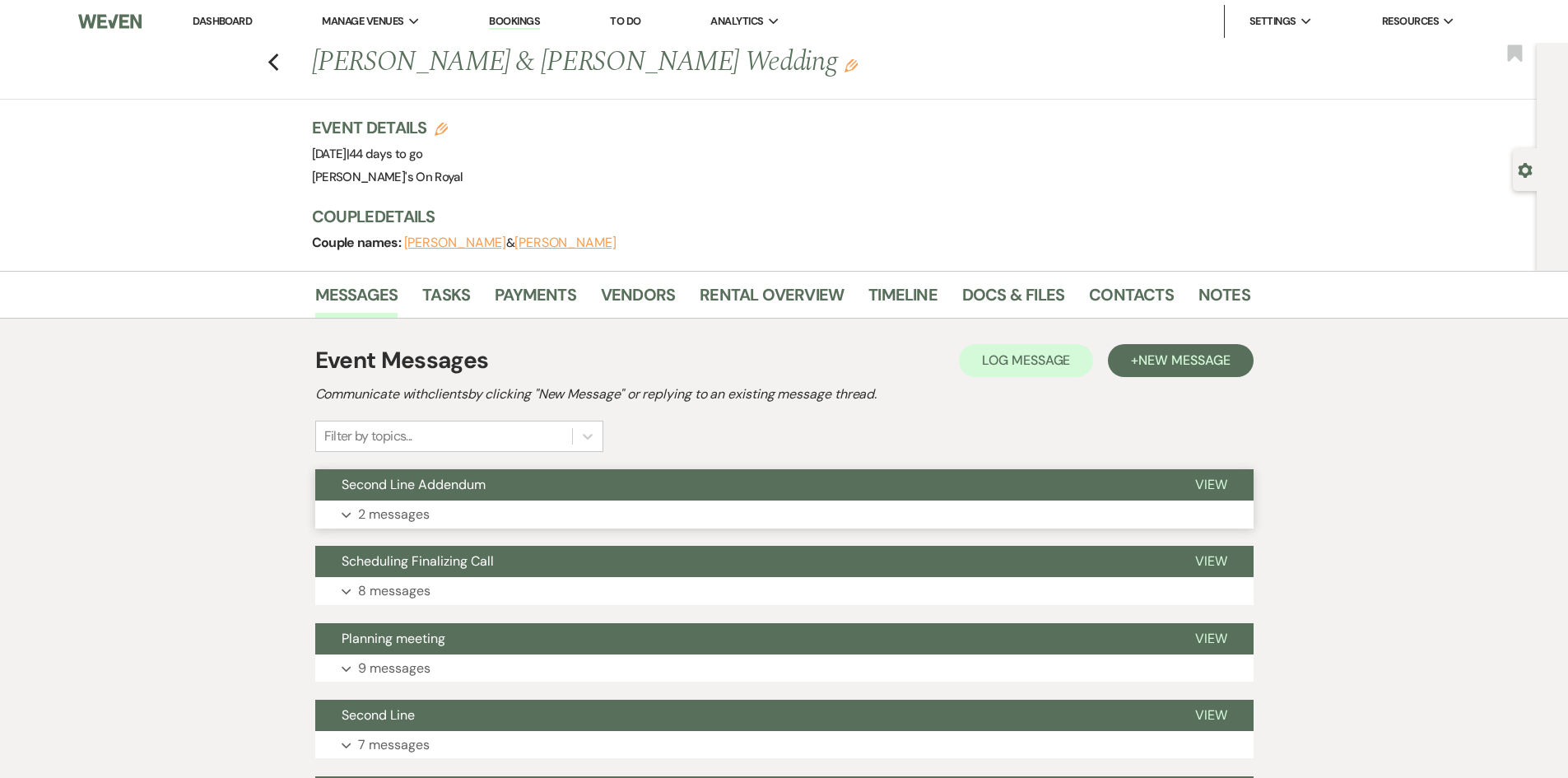
click at [484, 504] on button "Expand 2 messages" at bounding box center [785, 514] width 939 height 28
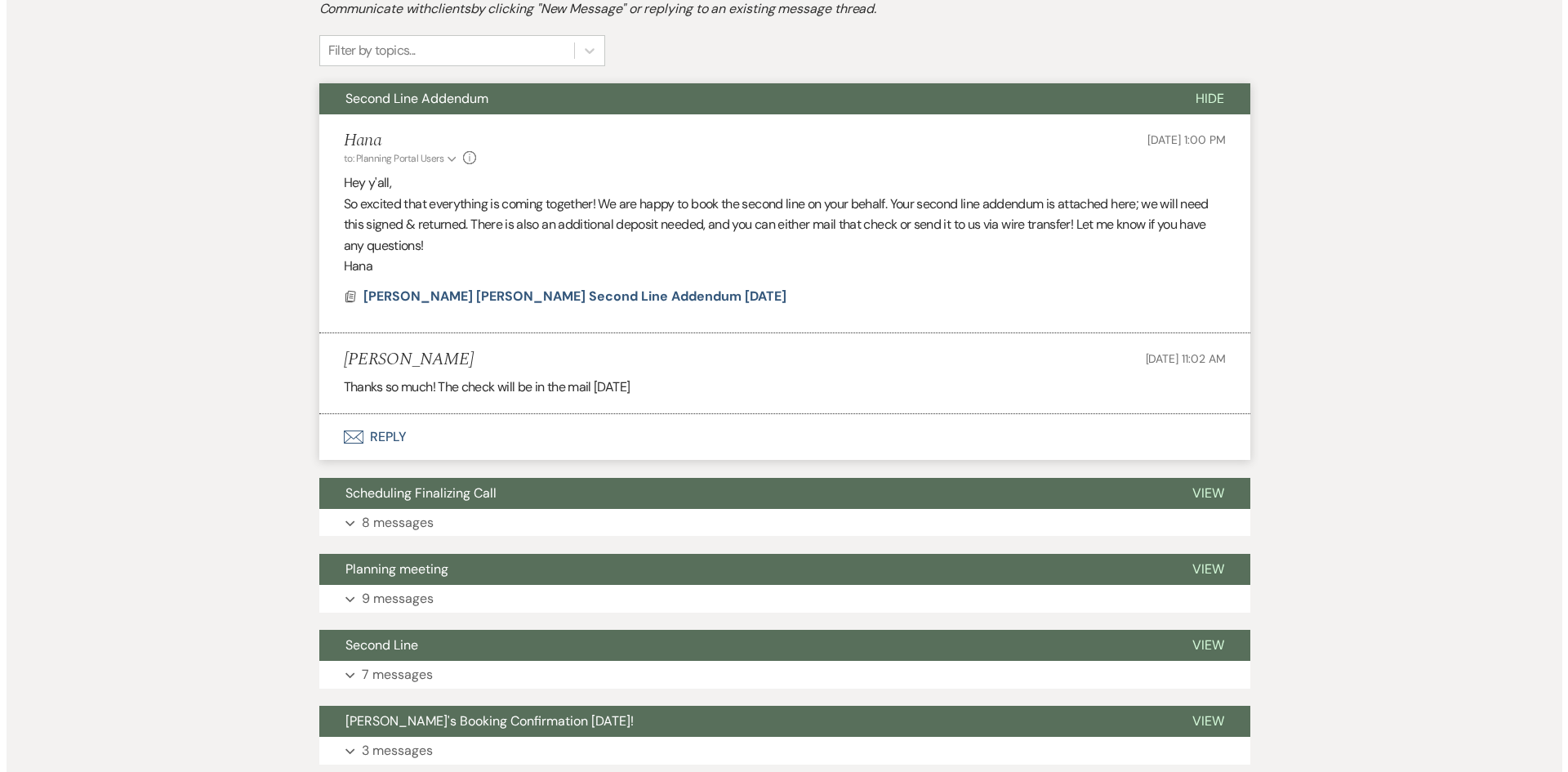
scroll to position [408, 0]
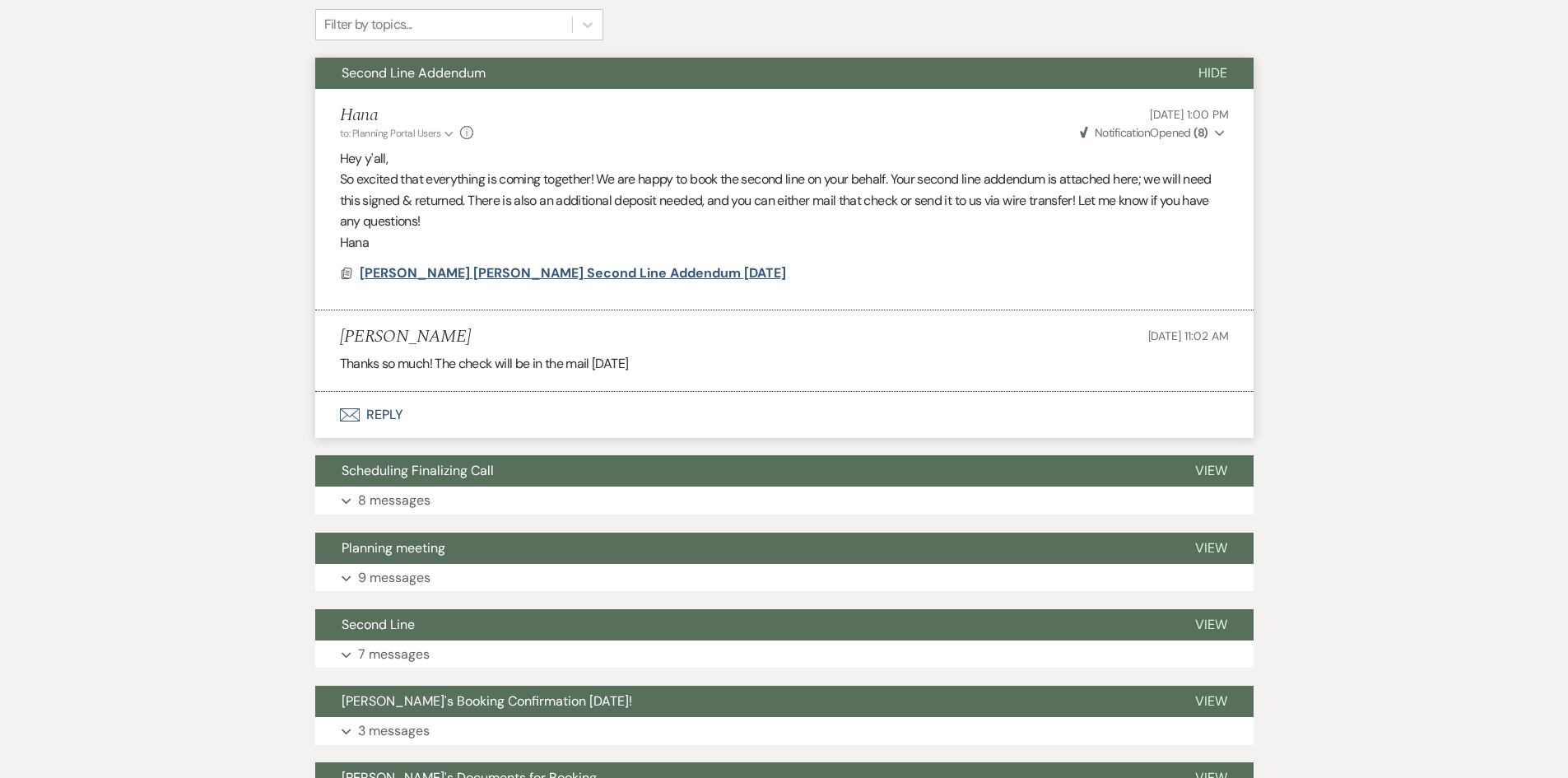
click at [602, 273] on span "[PERSON_NAME] [PERSON_NAME] Second Line Addendum [DATE]" at bounding box center [572, 273] width 426 height 17
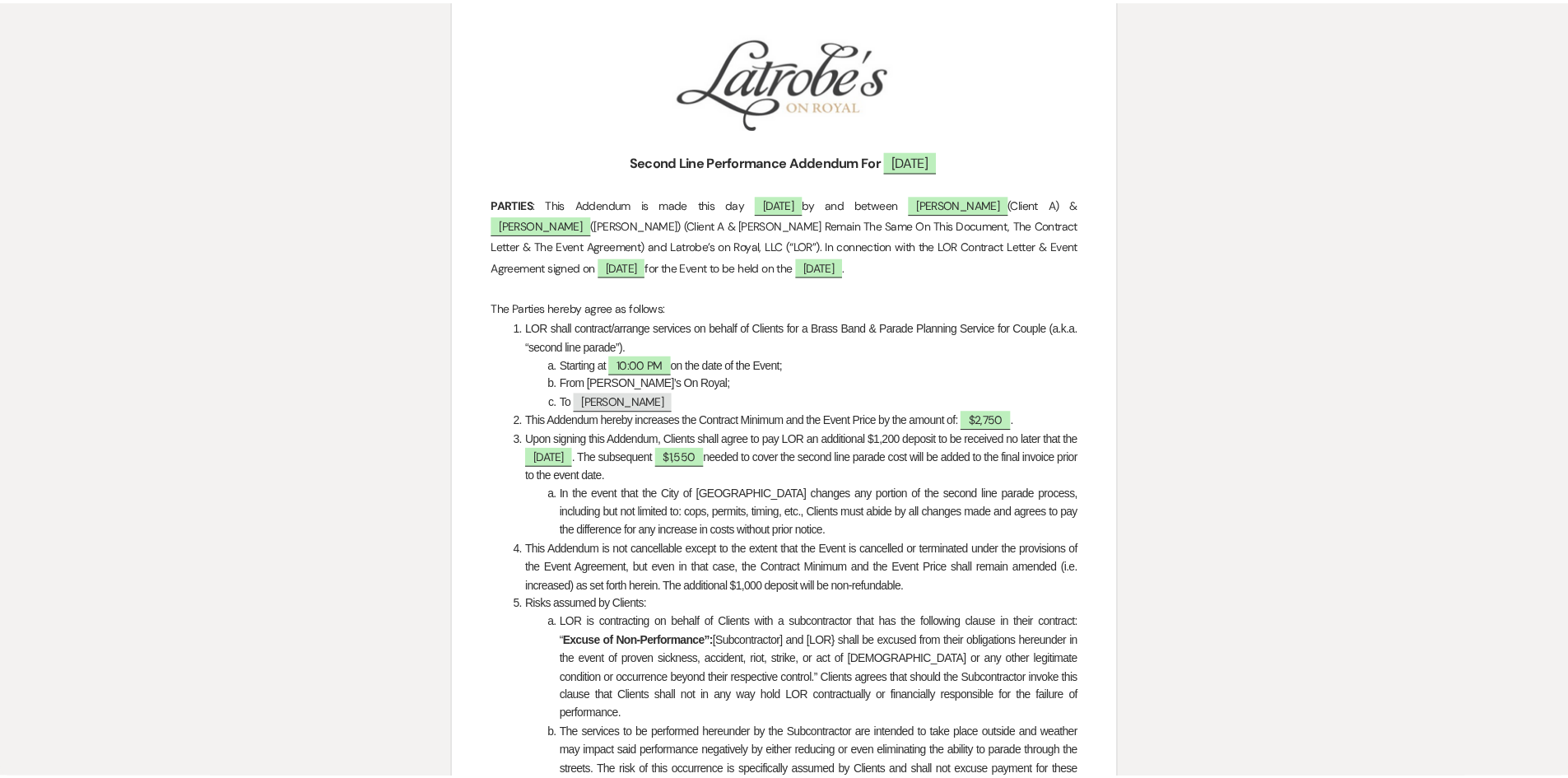
scroll to position [0, 0]
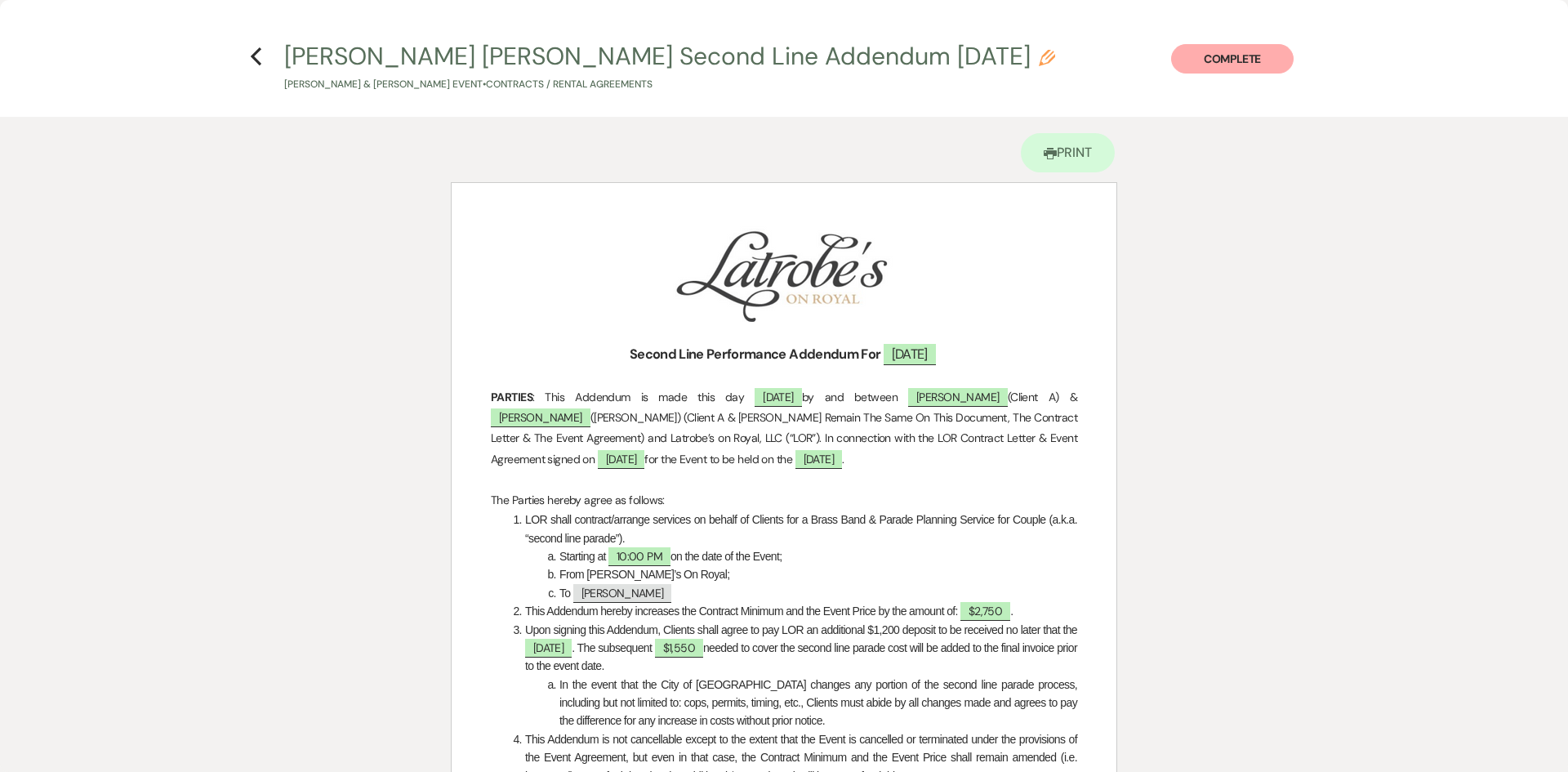
click at [250, 70] on h4 "Previous [PERSON_NAME] [PERSON_NAME] Second Line Addendum [DATE] Pencil [PERSON…" at bounding box center [784, 65] width 1176 height 53
click at [253, 61] on icon "Previous" at bounding box center [256, 56] width 13 height 19
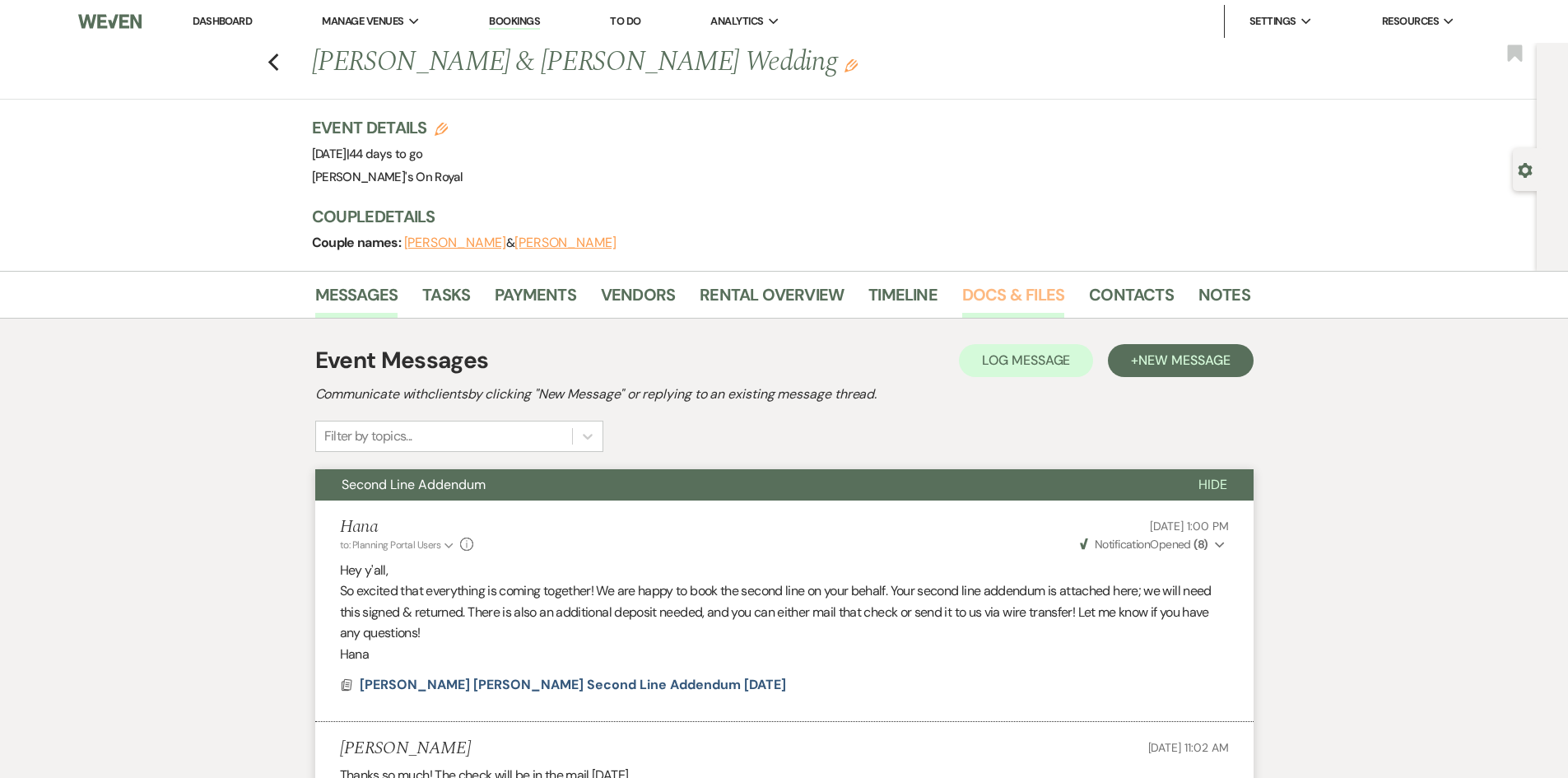
click at [1032, 300] on link "Docs & Files" at bounding box center [1014, 299] width 102 height 37
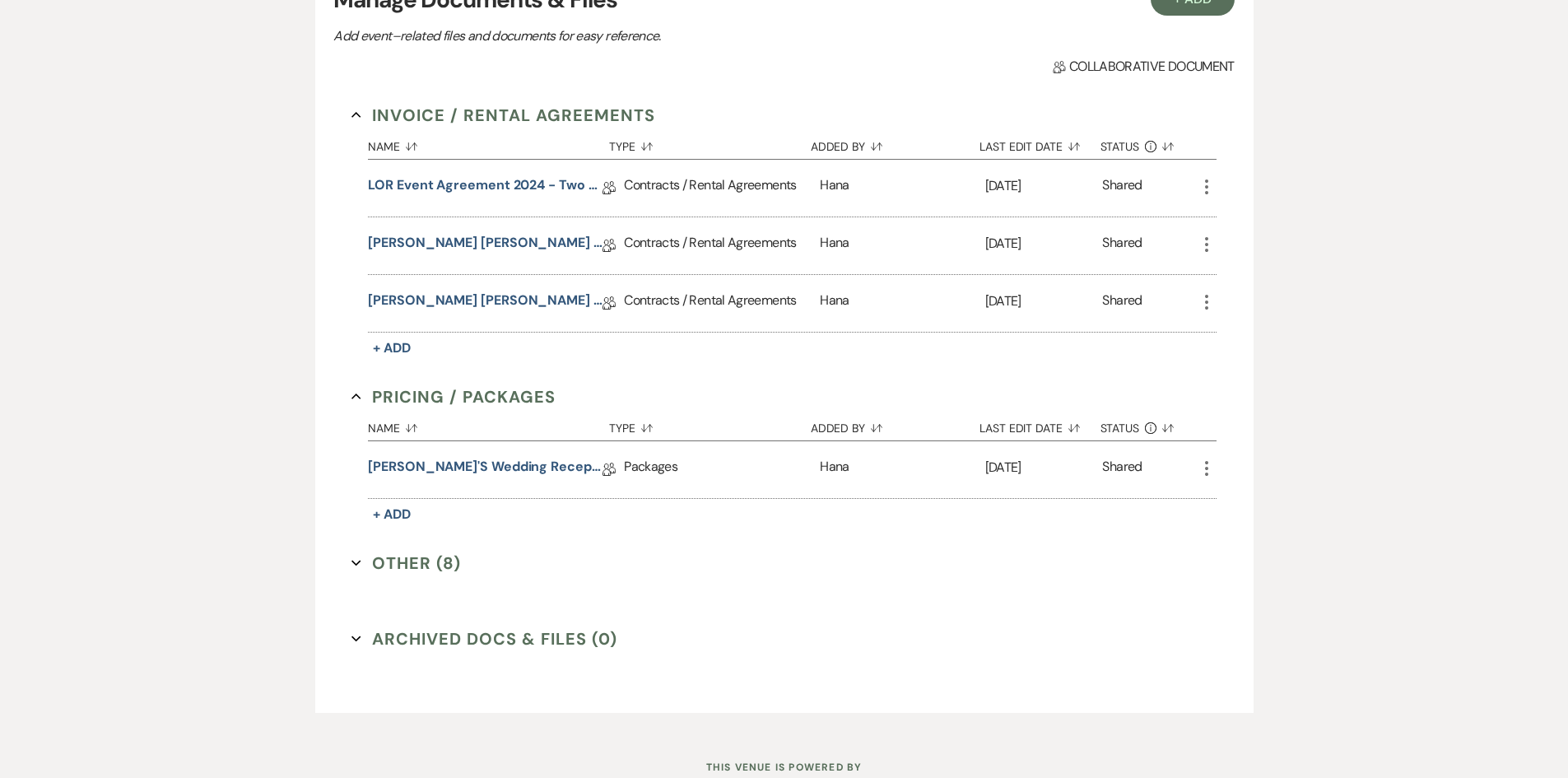
scroll to position [435, 0]
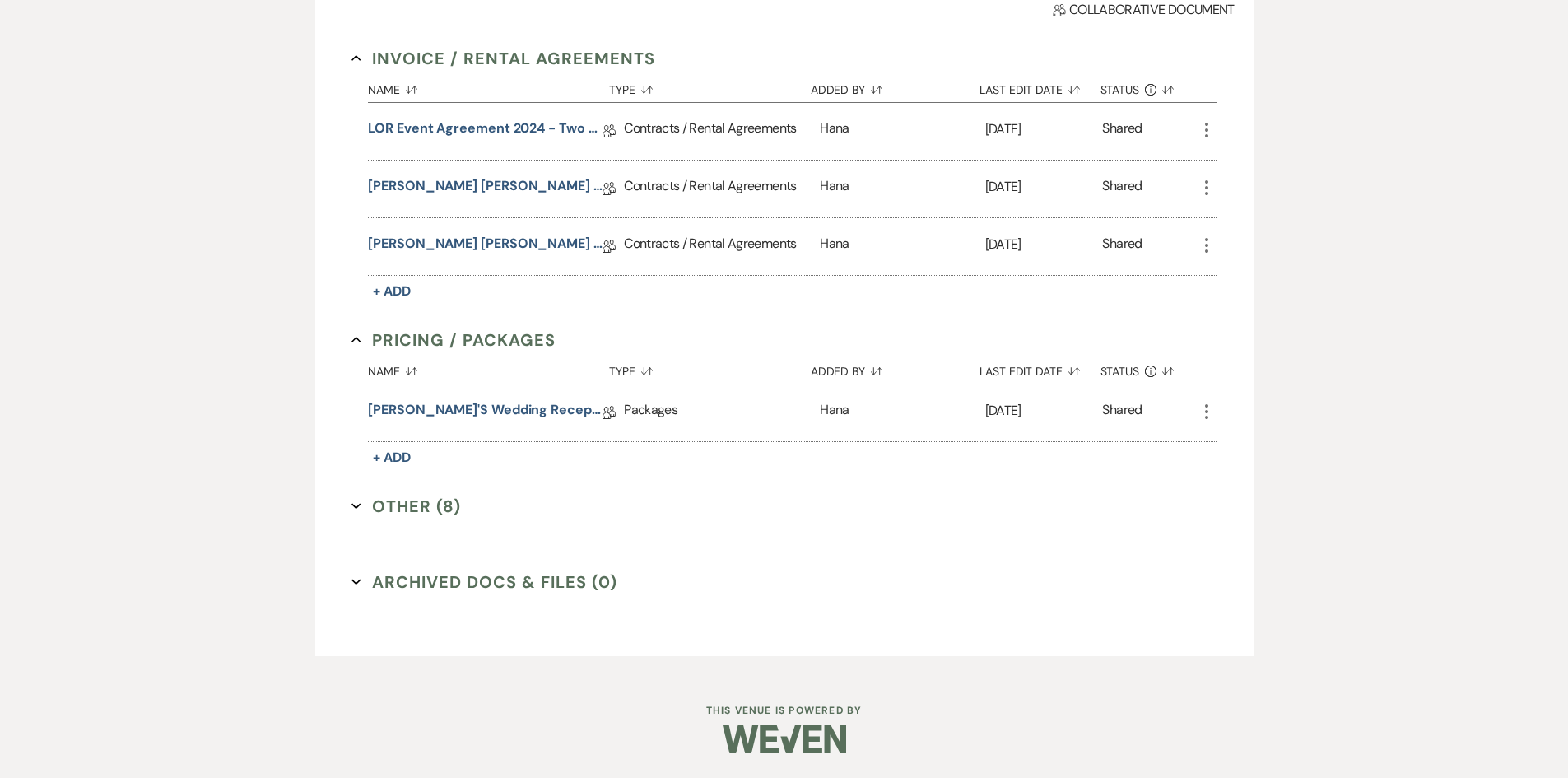
click at [418, 507] on button "Other (8) Expand" at bounding box center [406, 506] width 110 height 25
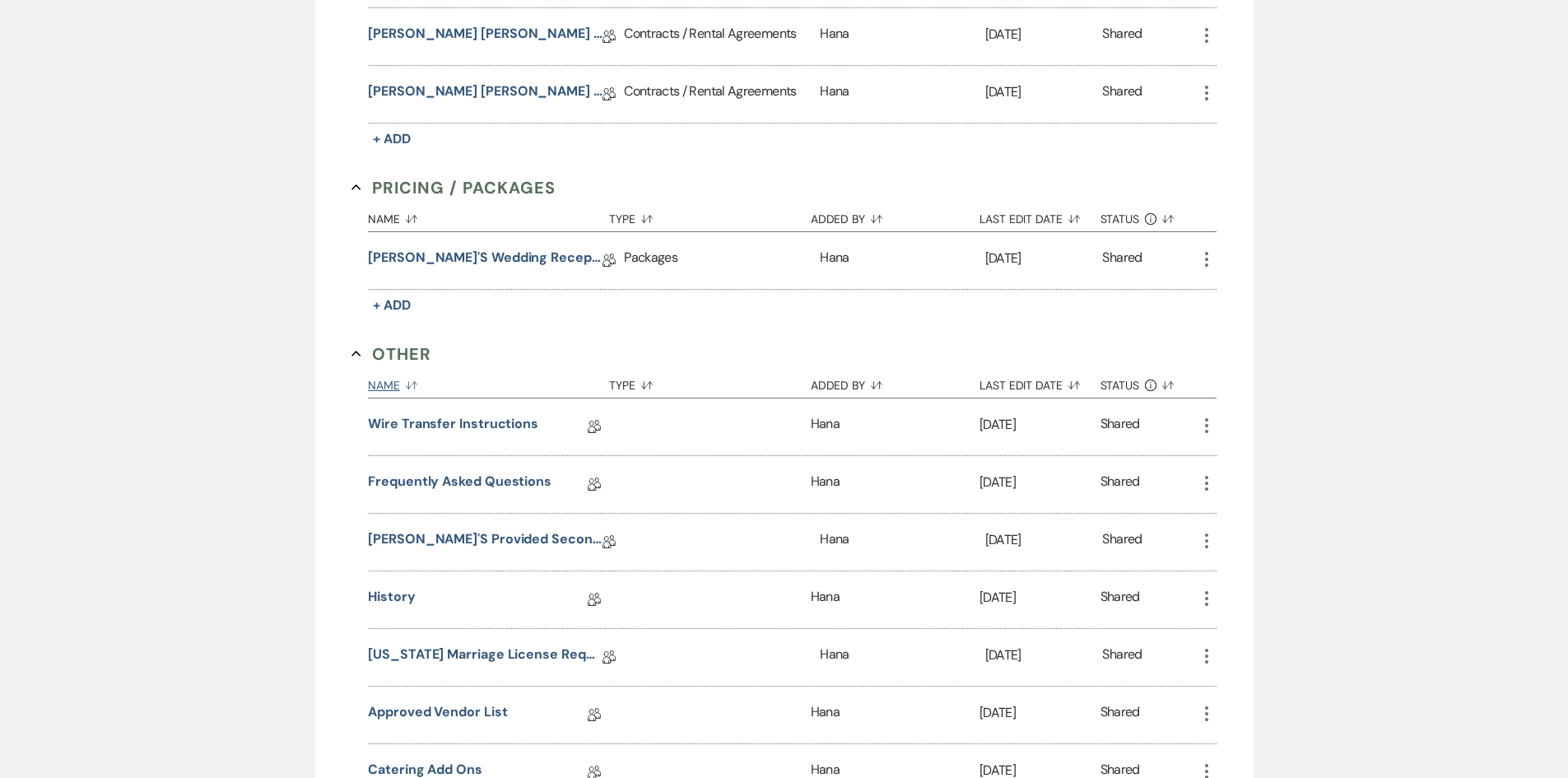
scroll to position [600, 0]
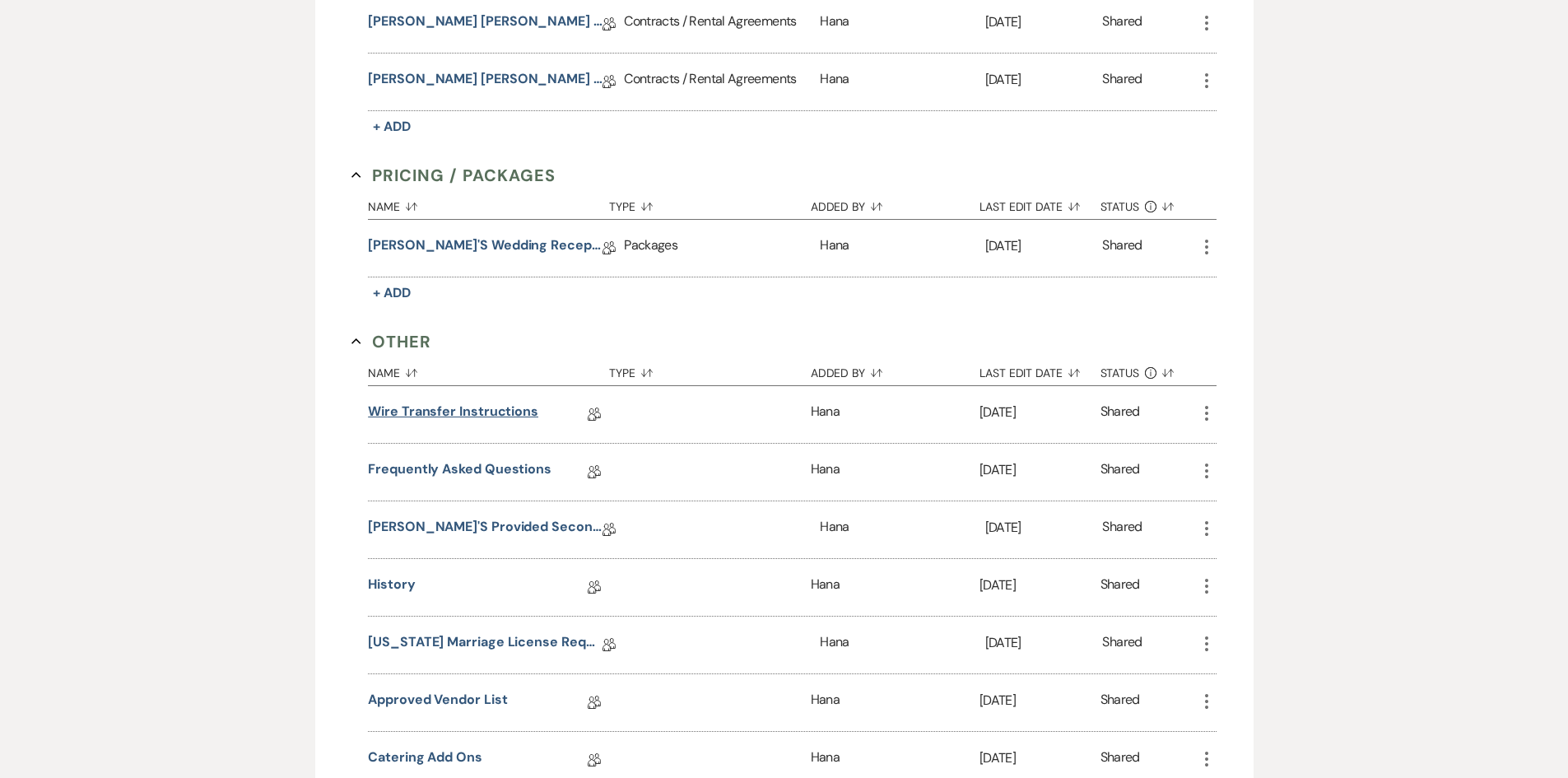
click at [442, 420] on link "Wire Transfer Instructions" at bounding box center [453, 414] width 170 height 26
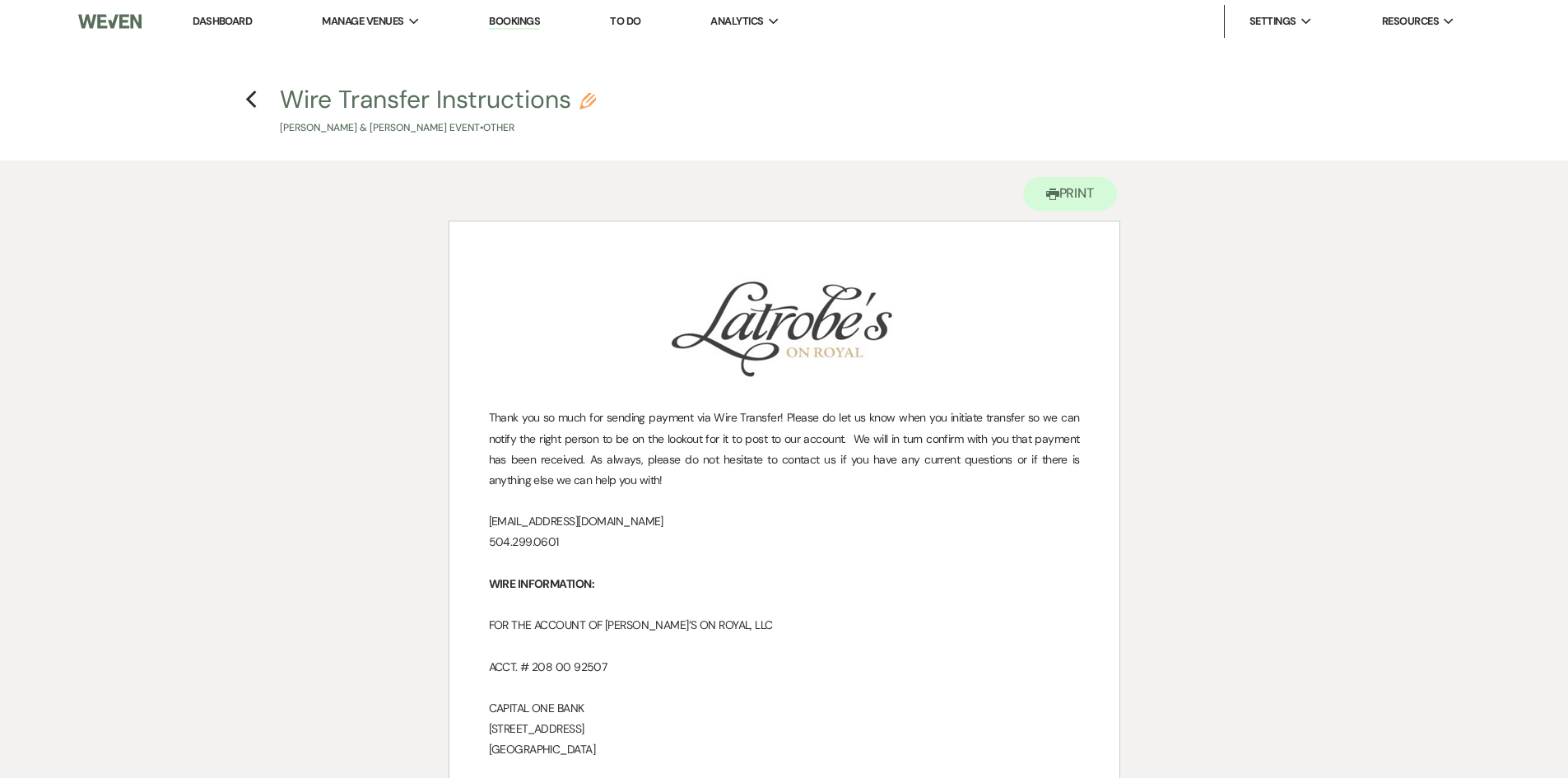
click at [250, 113] on h4 "Previous Wire Transfer Instructions Pencil [PERSON_NAME] & [PERSON_NAME] Event …" at bounding box center [785, 109] width 1185 height 54
click at [250, 105] on icon "Previous" at bounding box center [251, 99] width 13 height 20
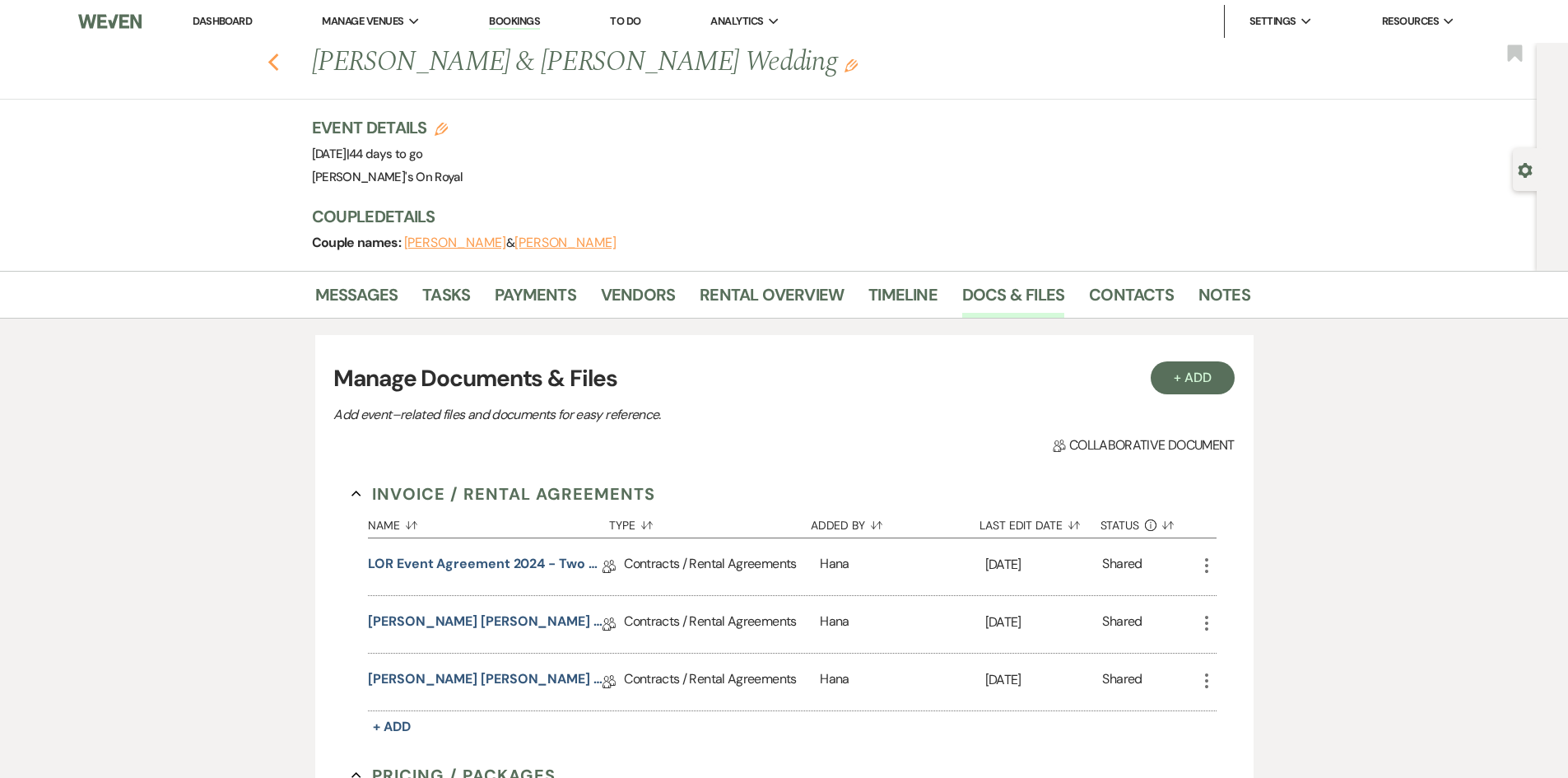
click at [280, 71] on icon "Previous" at bounding box center [274, 62] width 13 height 20
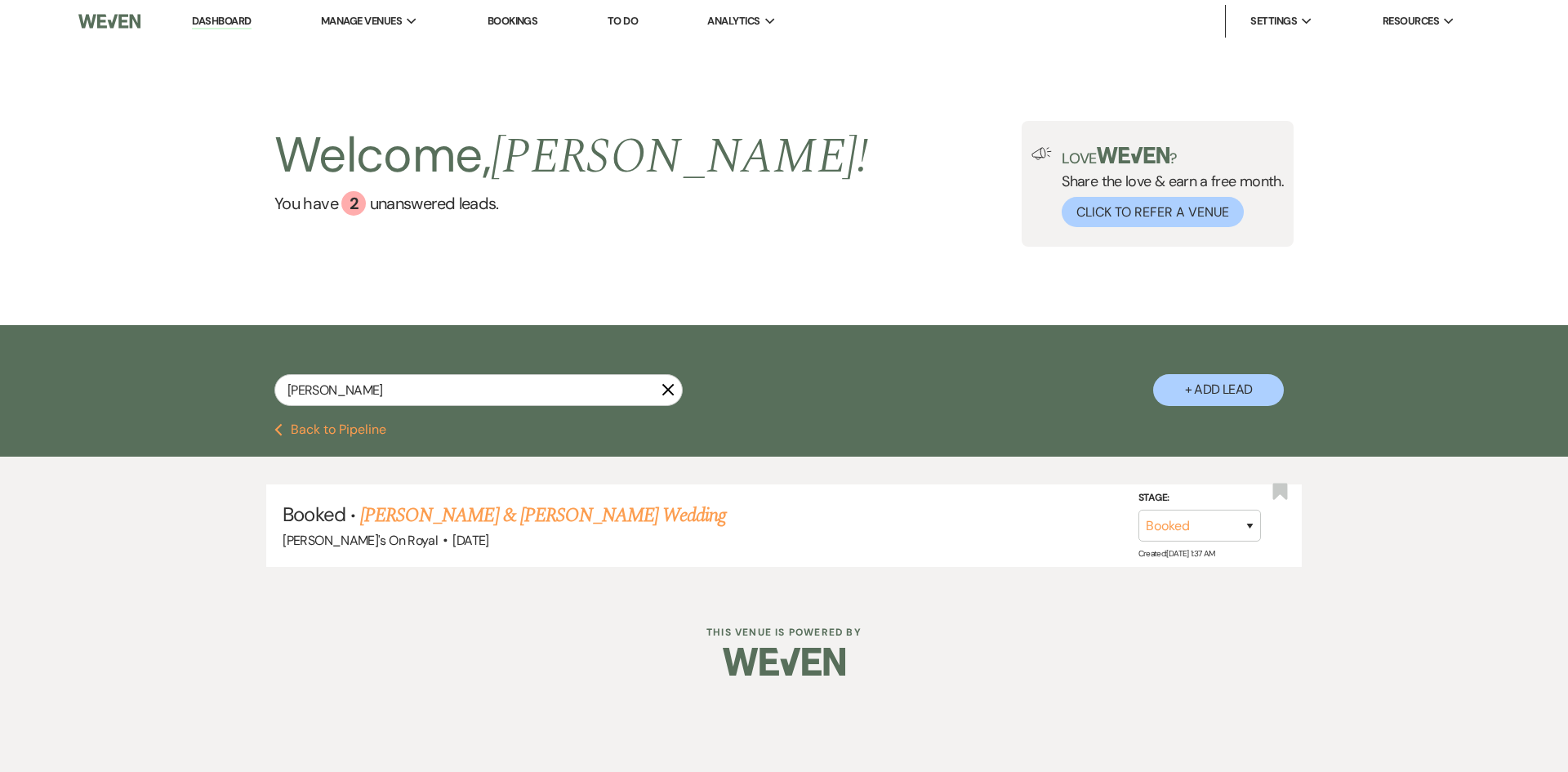
drag, startPoint x: 364, startPoint y: 427, endPoint x: 404, endPoint y: 401, distance: 47.7
click at [364, 427] on button "Previous Back to Pipeline" at bounding box center [330, 429] width 112 height 13
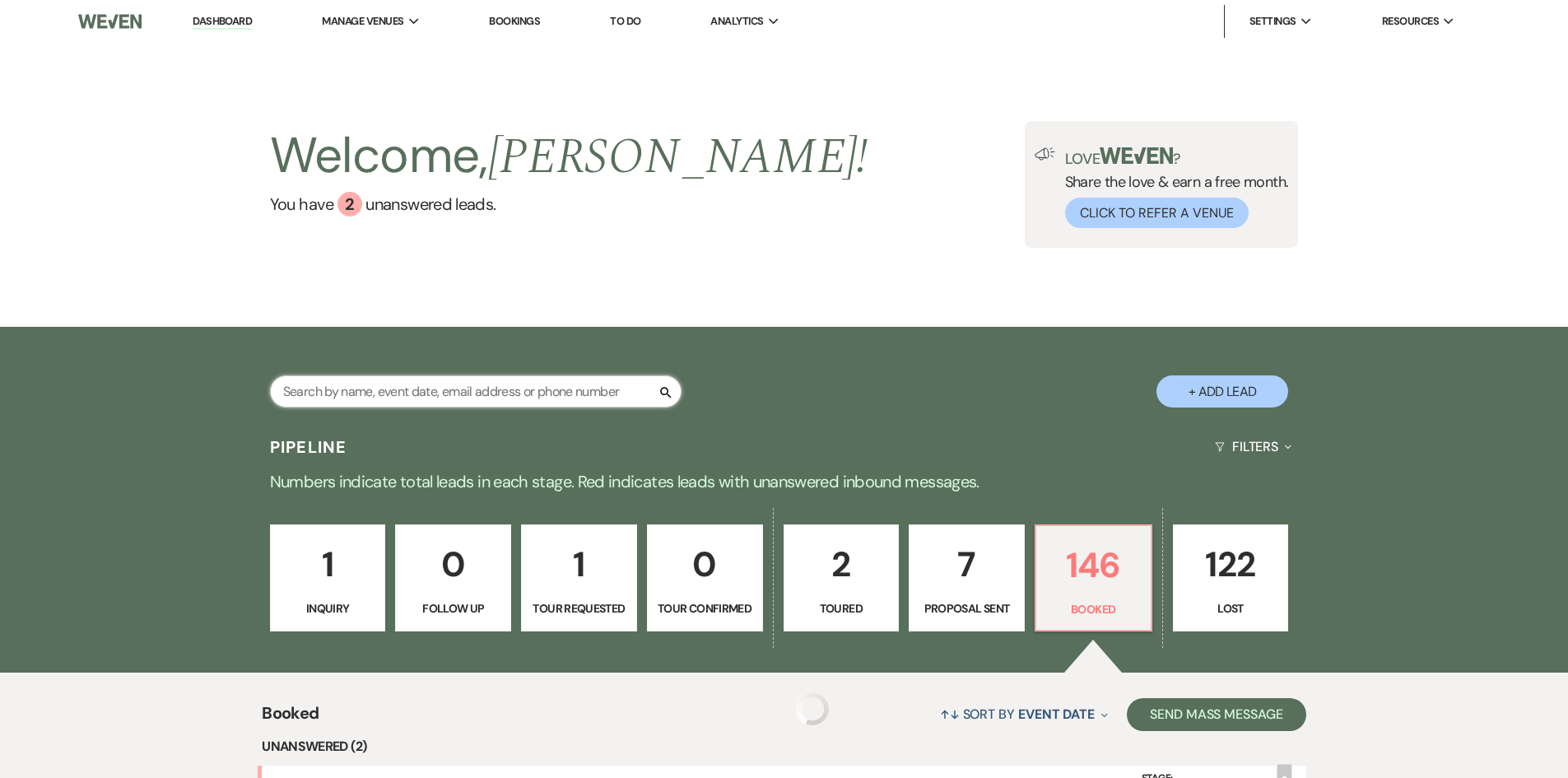
click at [399, 393] on input "text" at bounding box center [476, 391] width 412 height 32
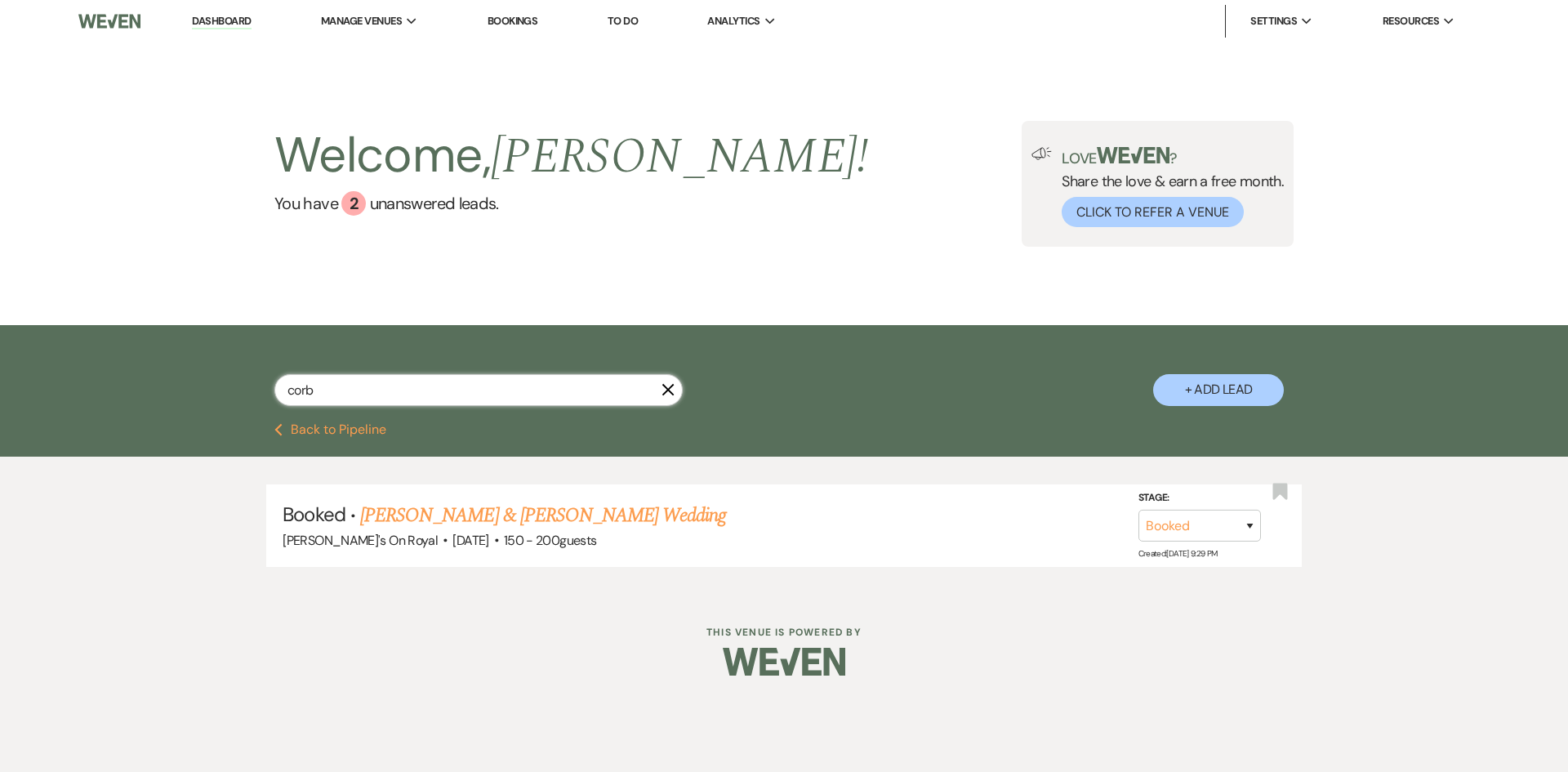
drag, startPoint x: 328, startPoint y: 396, endPoint x: 264, endPoint y: 396, distance: 64.0
click at [264, 396] on div "corb X + Add Lead" at bounding box center [784, 376] width 1176 height 86
drag, startPoint x: 304, startPoint y: 391, endPoint x: 278, endPoint y: 392, distance: 26.0
click at [278, 392] on input "bets" at bounding box center [478, 390] width 408 height 32
drag, startPoint x: 258, startPoint y: 388, endPoint x: 248, endPoint y: 388, distance: 10.0
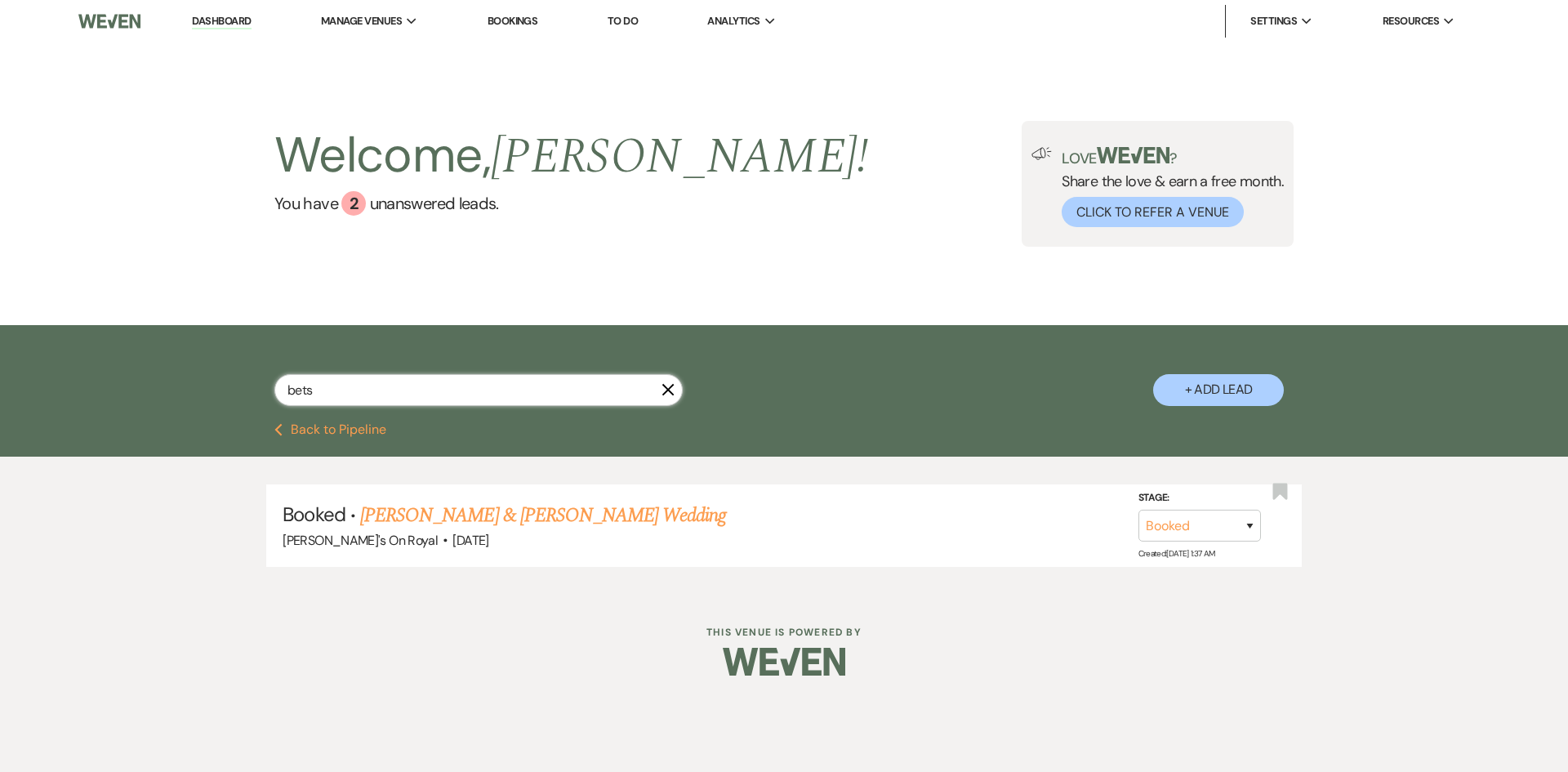
click at [248, 388] on div "bets X + Add Lead" at bounding box center [784, 376] width 1176 height 86
type input "gut"
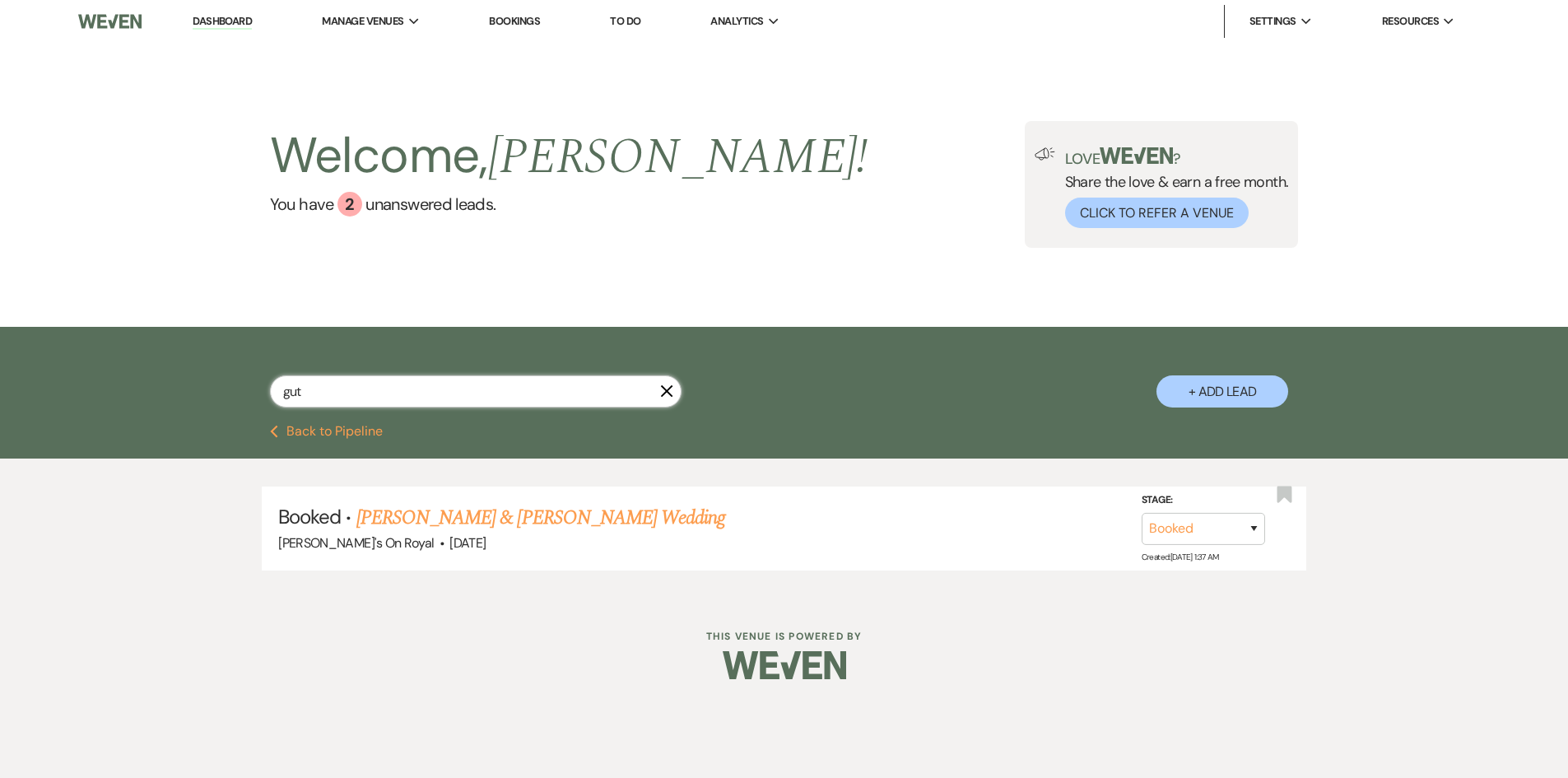
select select "8"
select select "11"
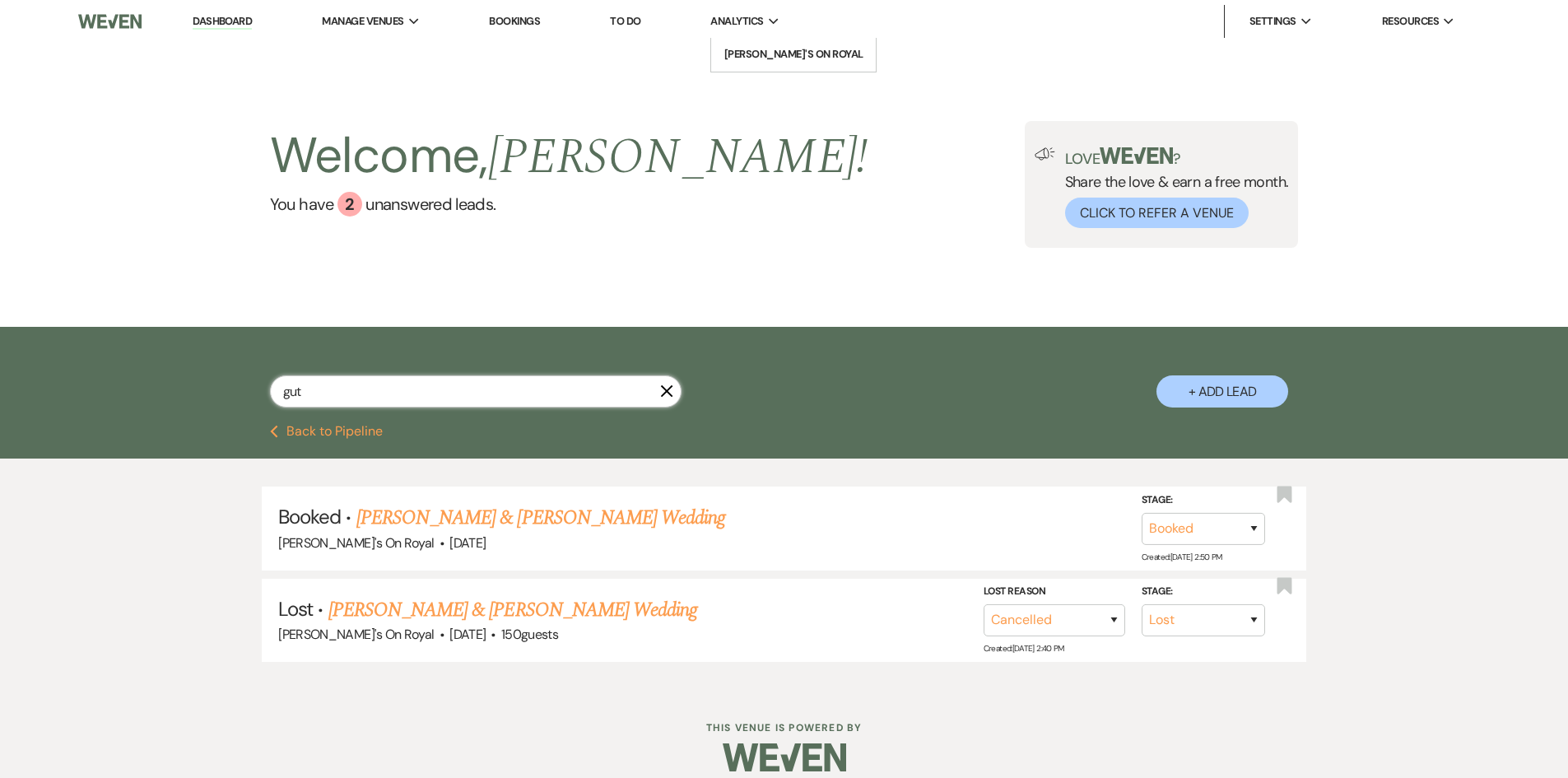
type input "gut"
